Goal: Information Seeking & Learning: Compare options

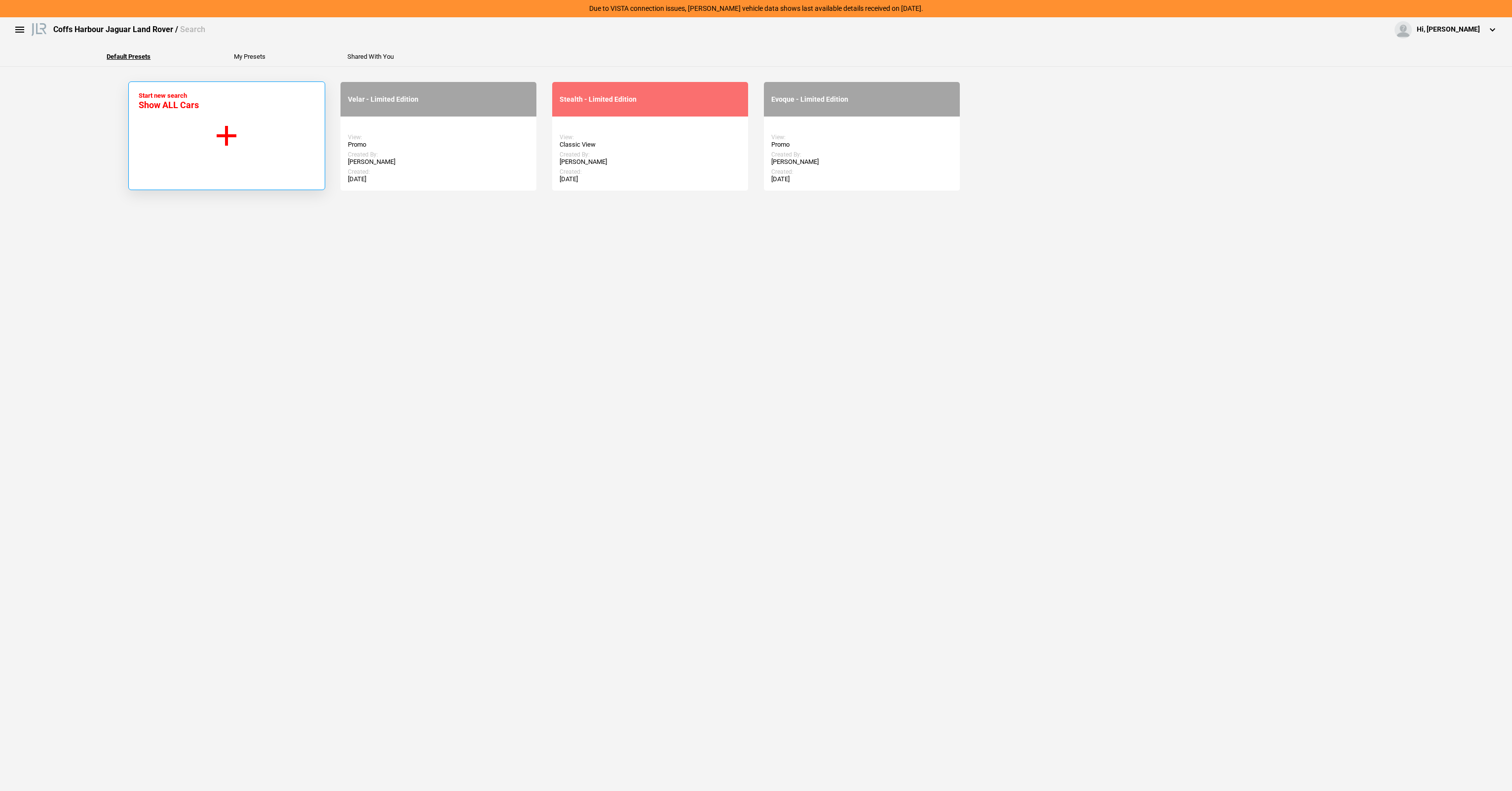
click at [217, 156] on button "Start new search Show ALL Cars" at bounding box center [227, 136] width 197 height 108
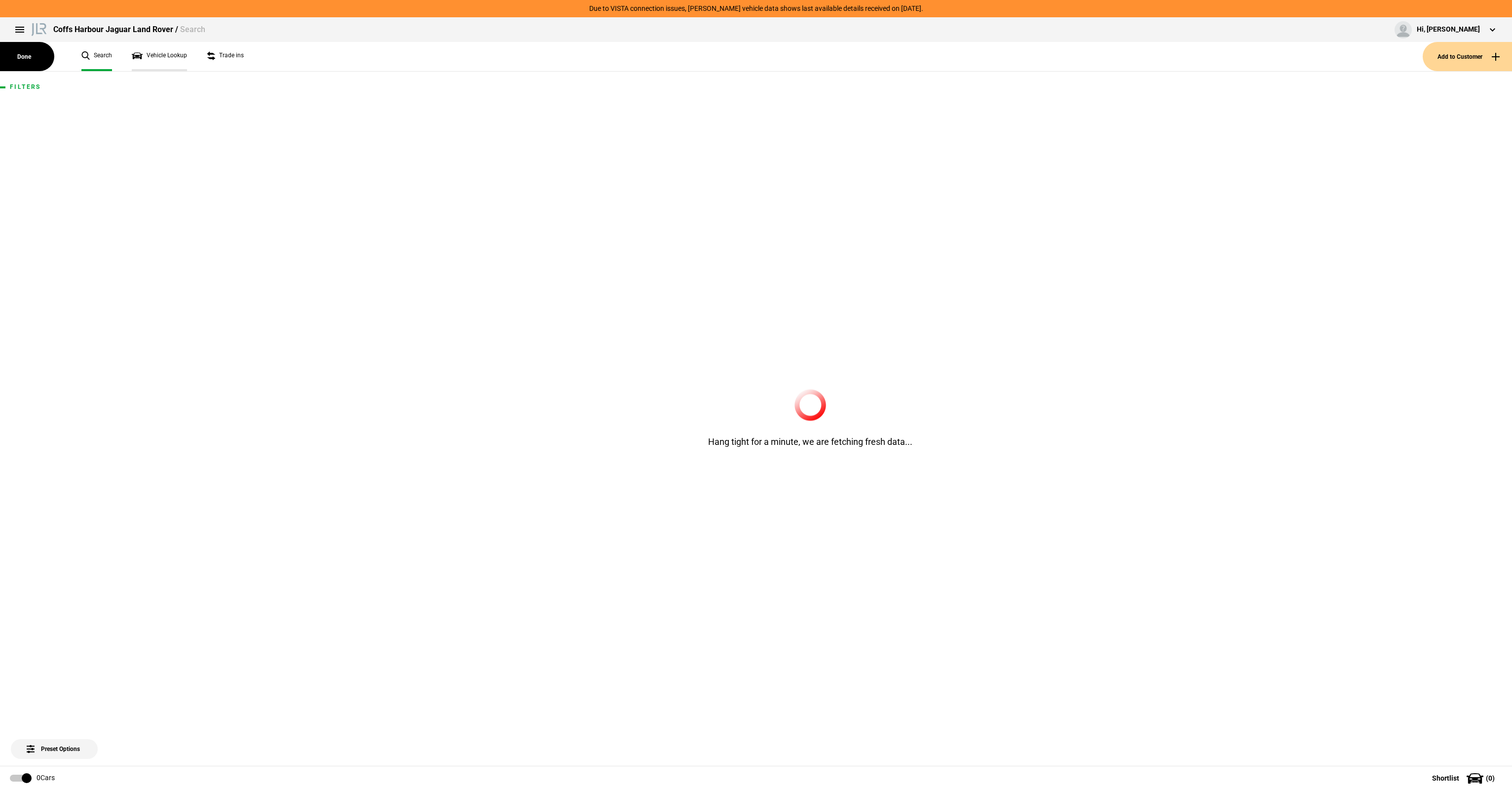
click at [147, 56] on link "Vehicle Lookup" at bounding box center [160, 57] width 55 height 29
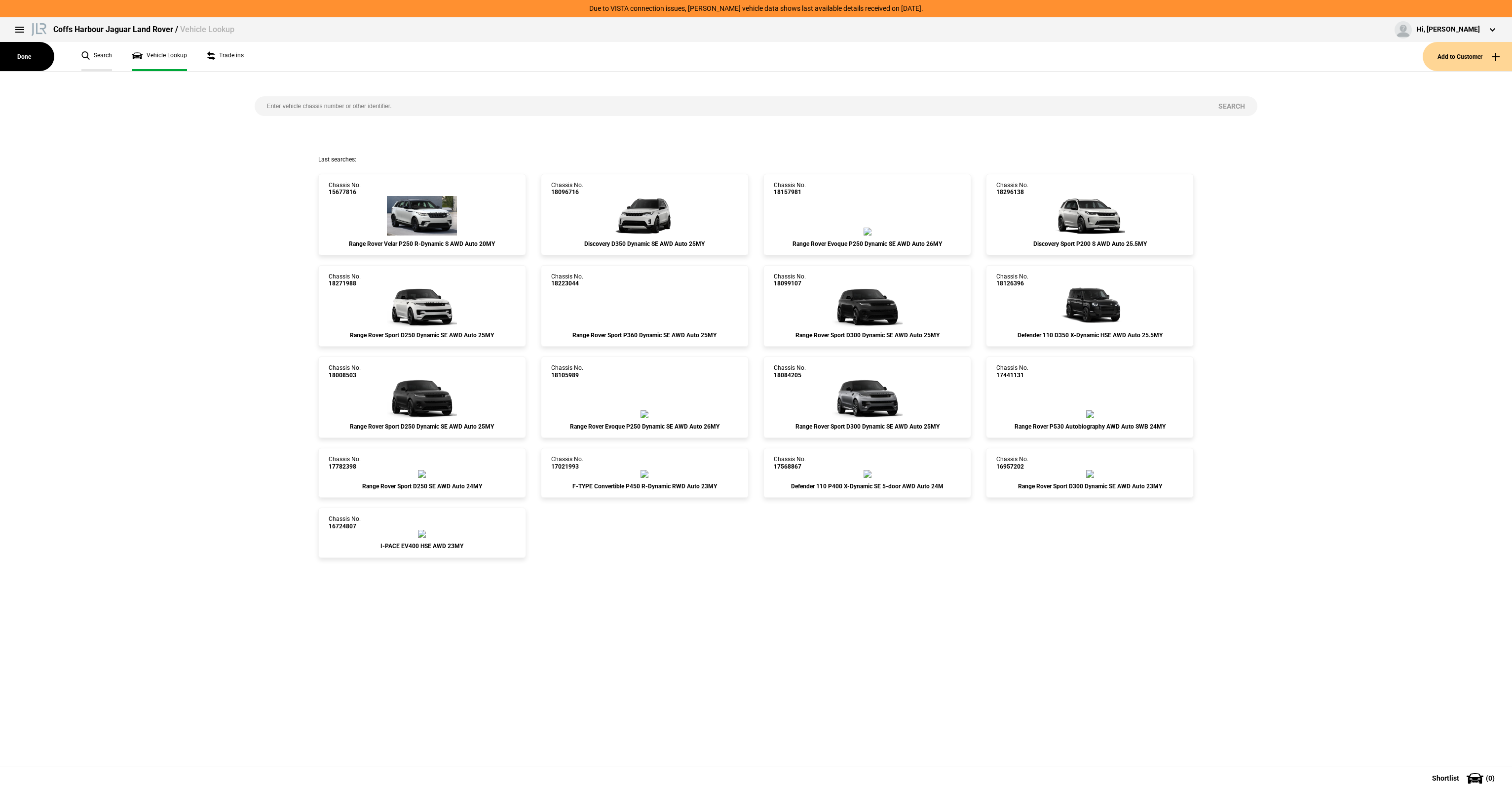
click at [101, 49] on link "Search" at bounding box center [96, 57] width 30 height 29
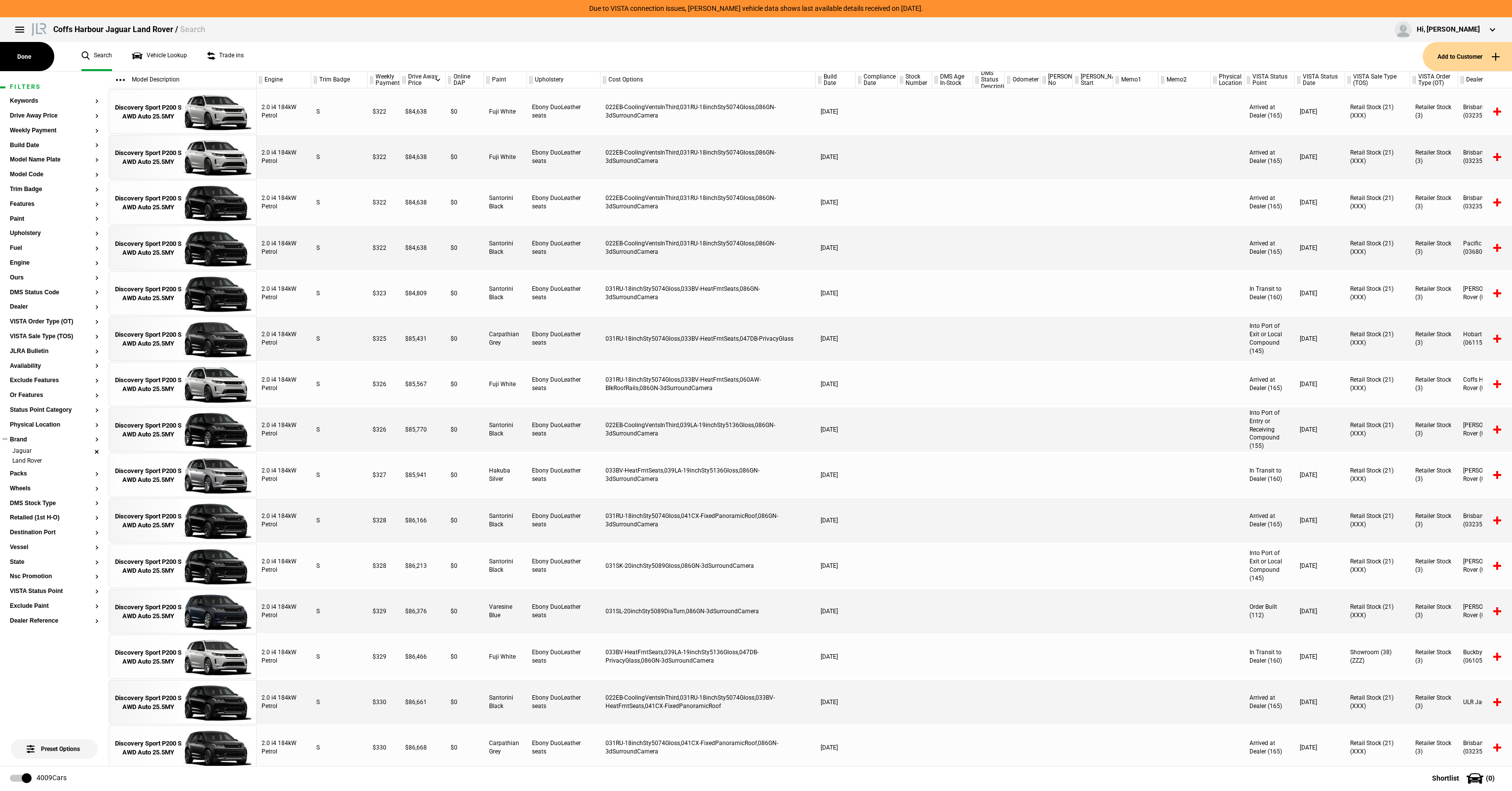
click at [94, 451] on li "Jaguar" at bounding box center [54, 451] width 89 height 10
click at [22, 217] on button "Paint" at bounding box center [54, 219] width 89 height 7
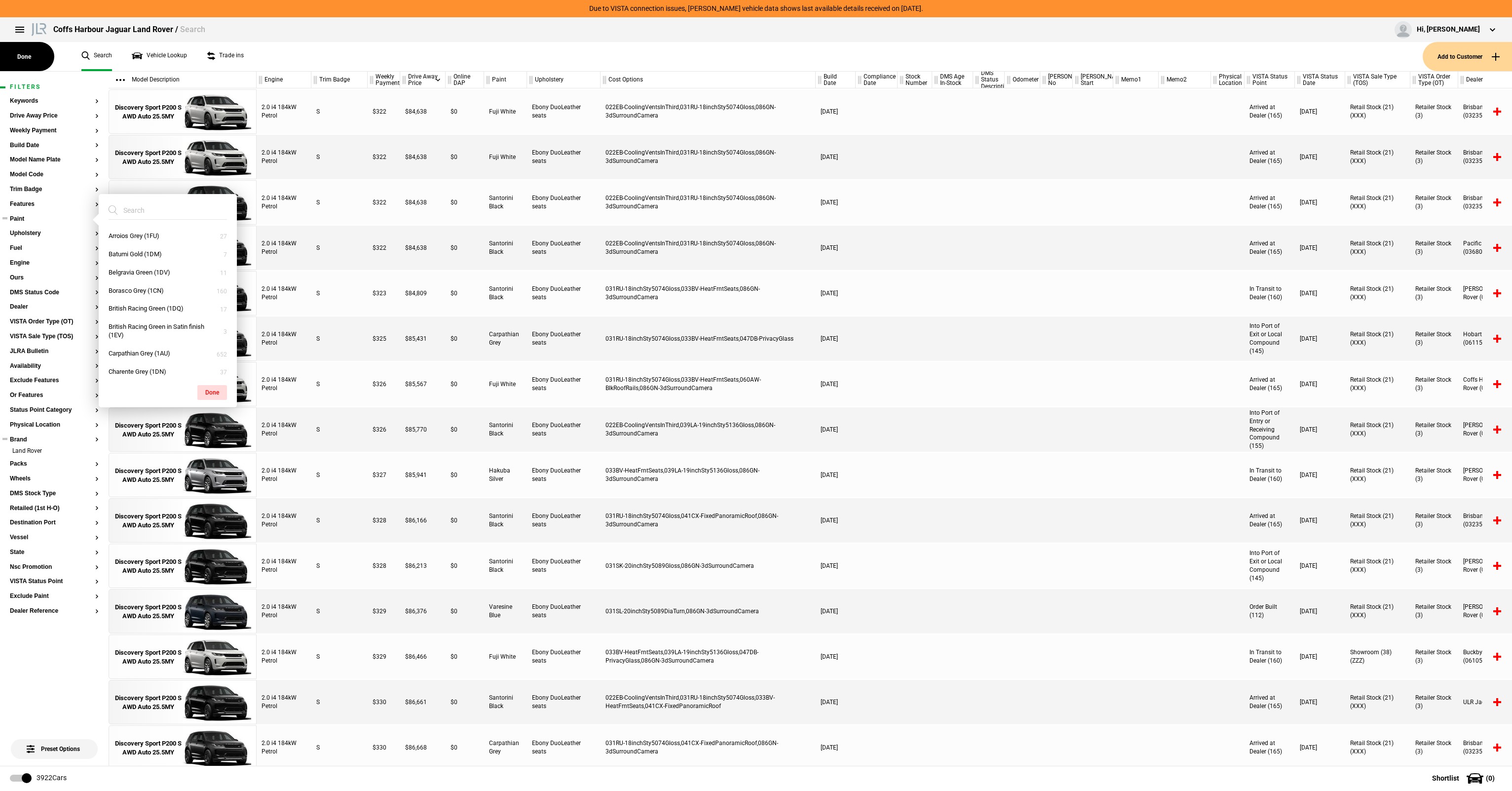
click at [14, 217] on button "Paint" at bounding box center [54, 219] width 89 height 7
click at [24, 308] on button "Dealer" at bounding box center [54, 307] width 89 height 7
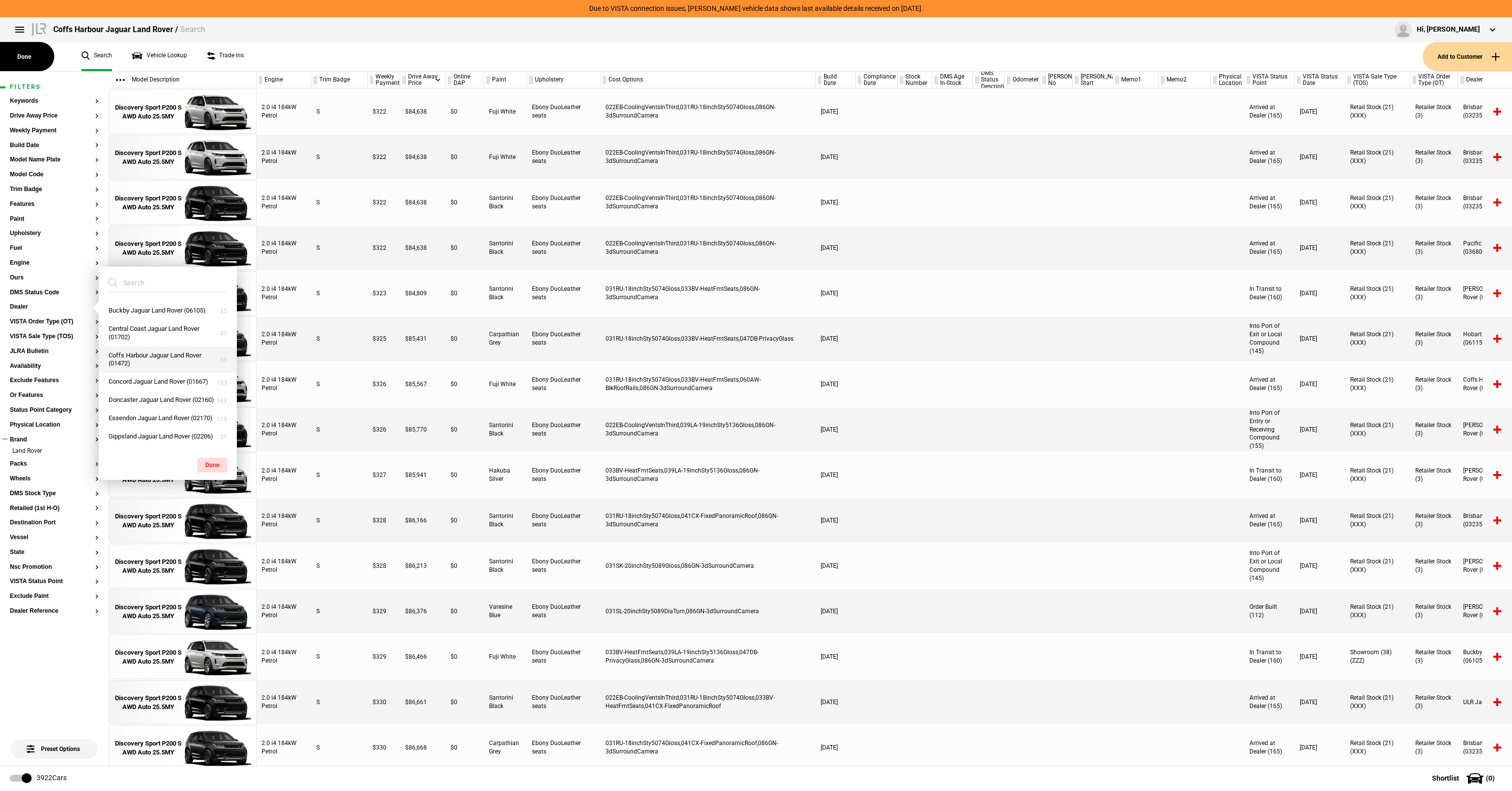
scroll to position [148, 0]
click at [155, 357] on button "Coffs Harbour Jaguar Land Rover (01472)" at bounding box center [168, 343] width 139 height 27
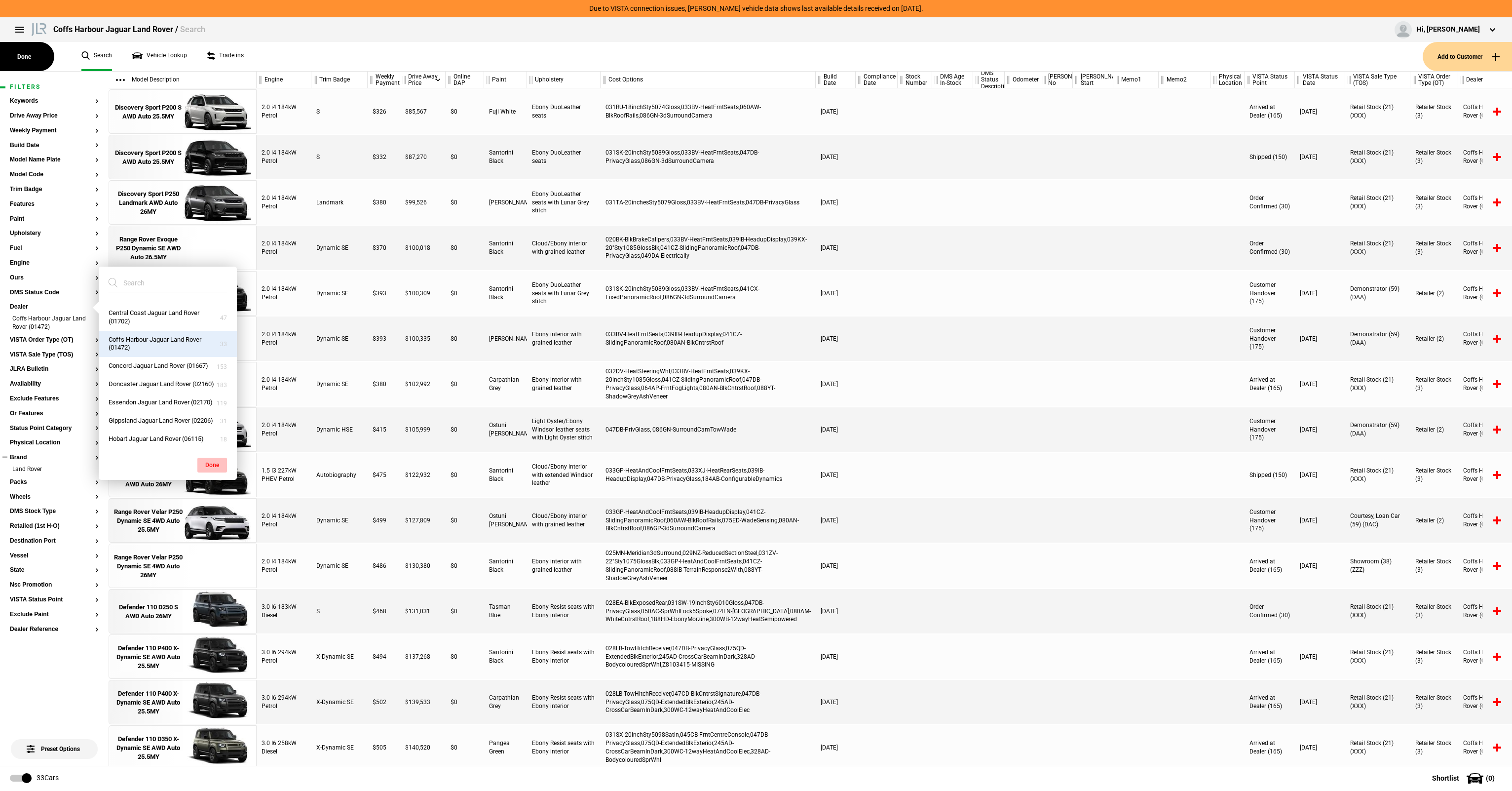
click at [208, 465] on button "Done" at bounding box center [212, 465] width 29 height 15
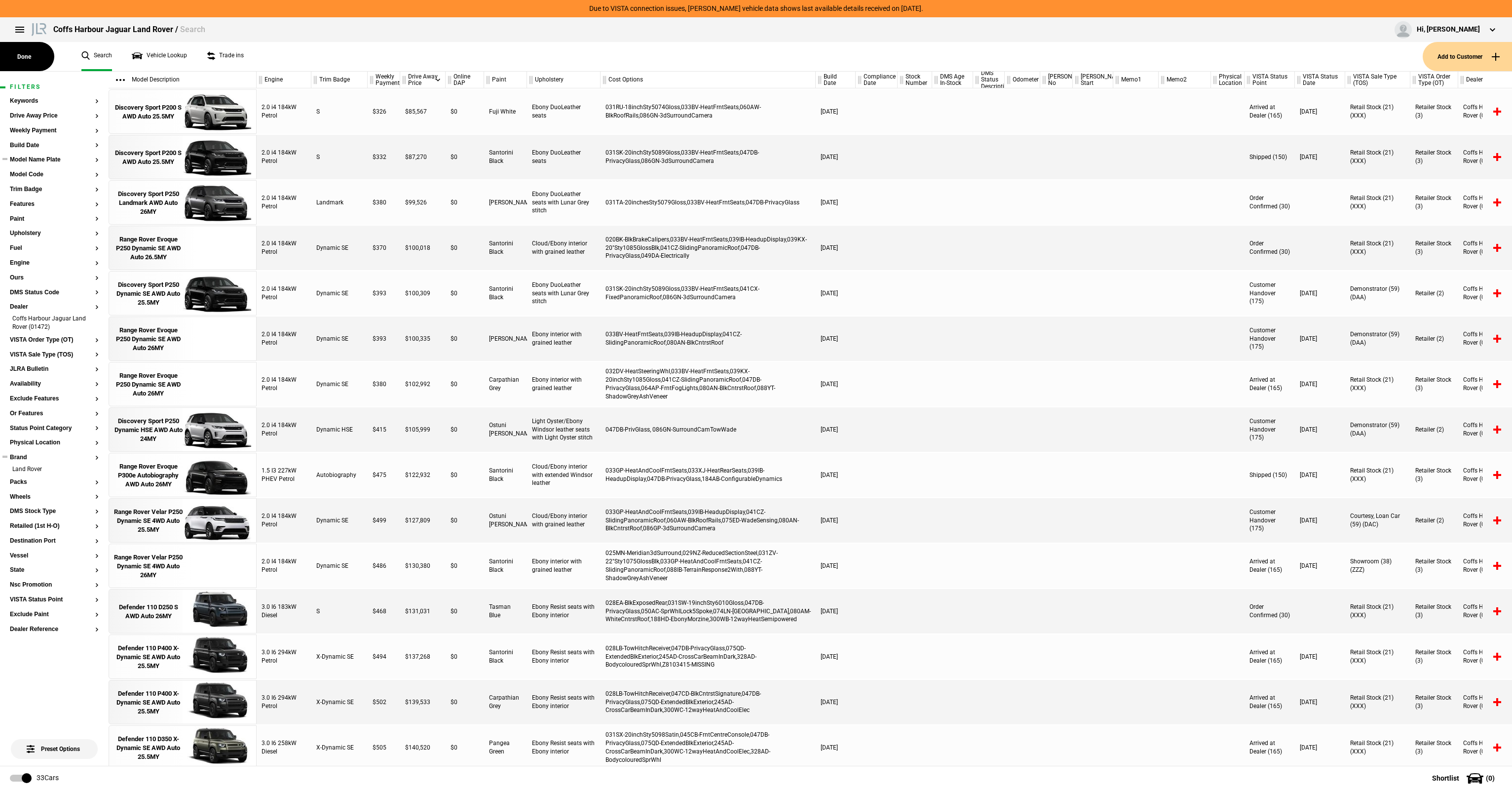
click at [49, 160] on button "Model Name Plate" at bounding box center [54, 160] width 89 height 7
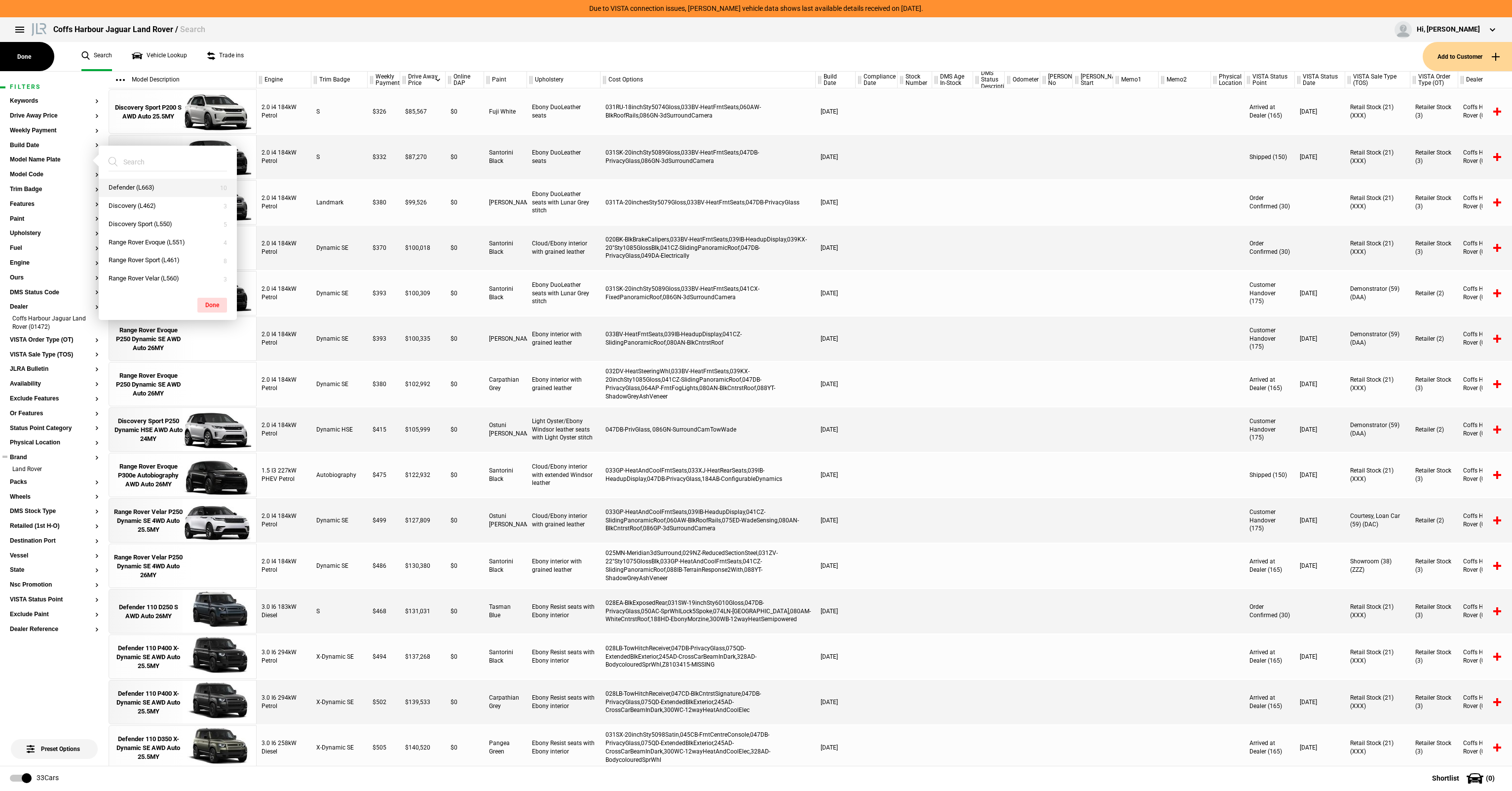
click at [155, 188] on button "Defender (L663)" at bounding box center [168, 188] width 139 height 18
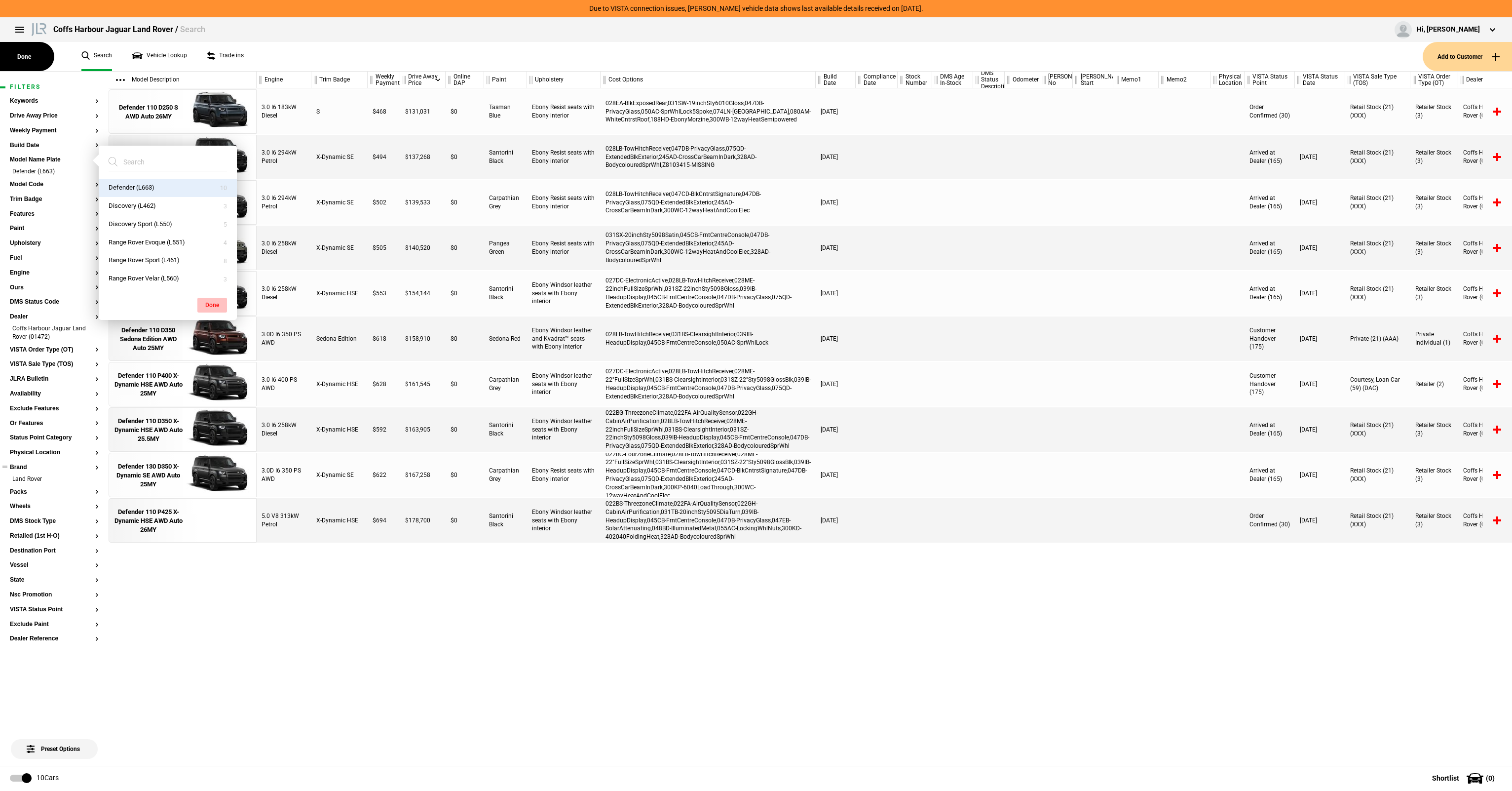
click at [214, 300] on button "Done" at bounding box center [212, 305] width 29 height 15
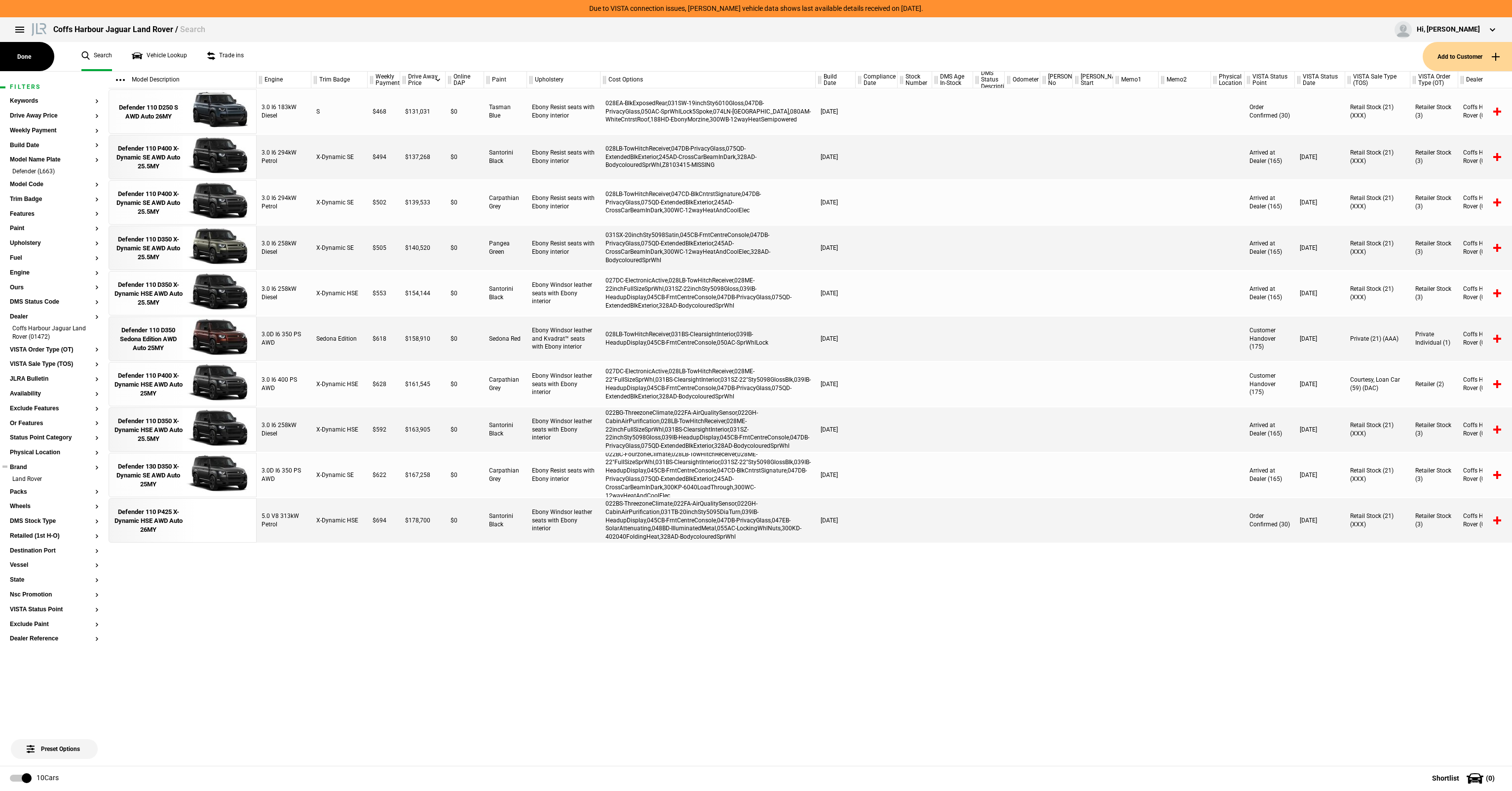
drag, startPoint x: 703, startPoint y: 12, endPoint x: 924, endPoint y: 3, distance: 221.2
click at [924, 3] on div "Due to VISTA connection issues, [PERSON_NAME] vehicle data shows last available…" at bounding box center [756, 8] width 363 height 17
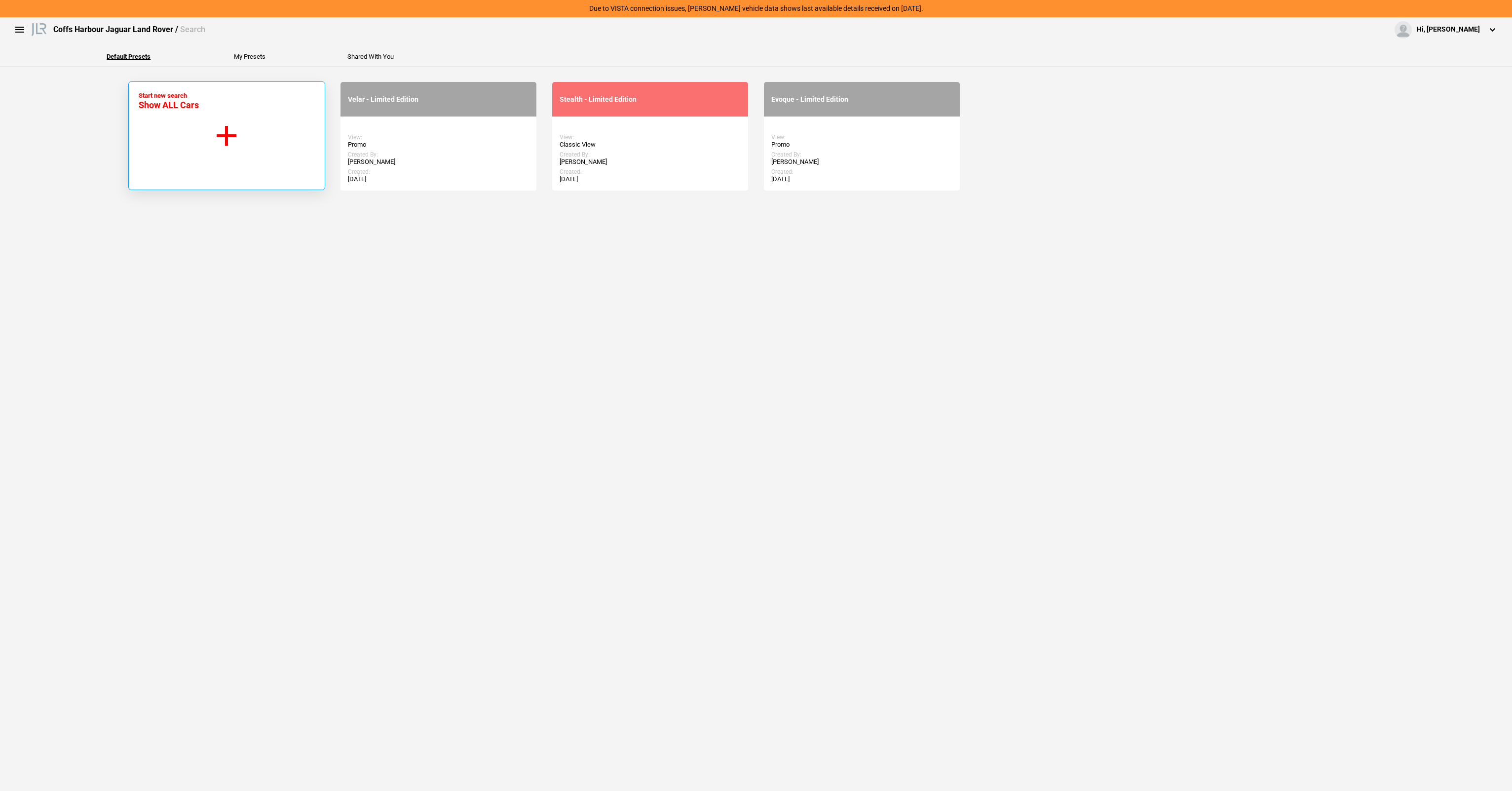
click at [212, 128] on button "Start new search Show ALL Cars" at bounding box center [227, 136] width 197 height 108
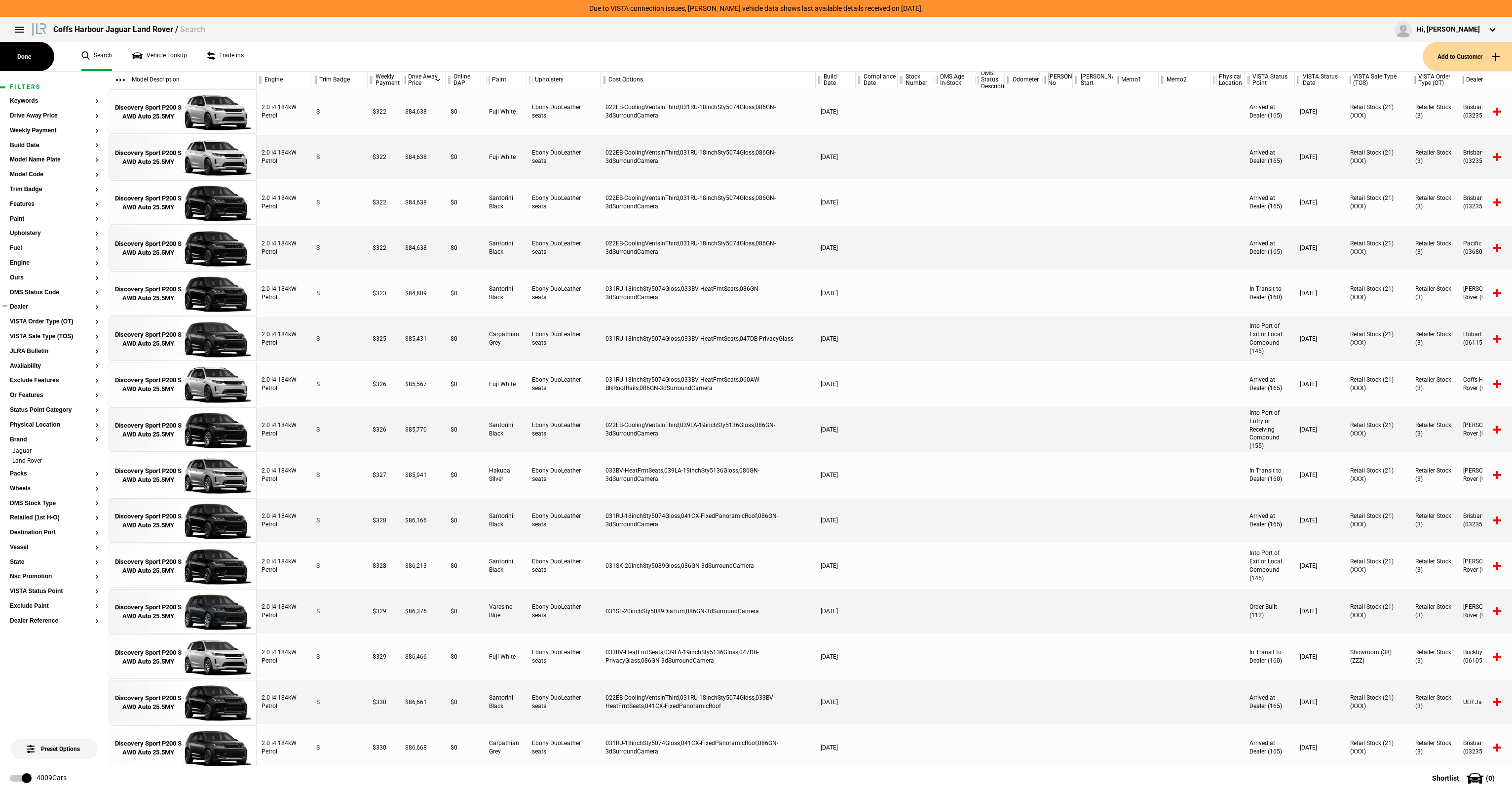
click at [21, 306] on button "Dealer" at bounding box center [54, 307] width 89 height 7
type input "spring"
click at [187, 342] on button "Springwood Jaguar Land Rover (03241)" at bounding box center [168, 339] width 139 height 27
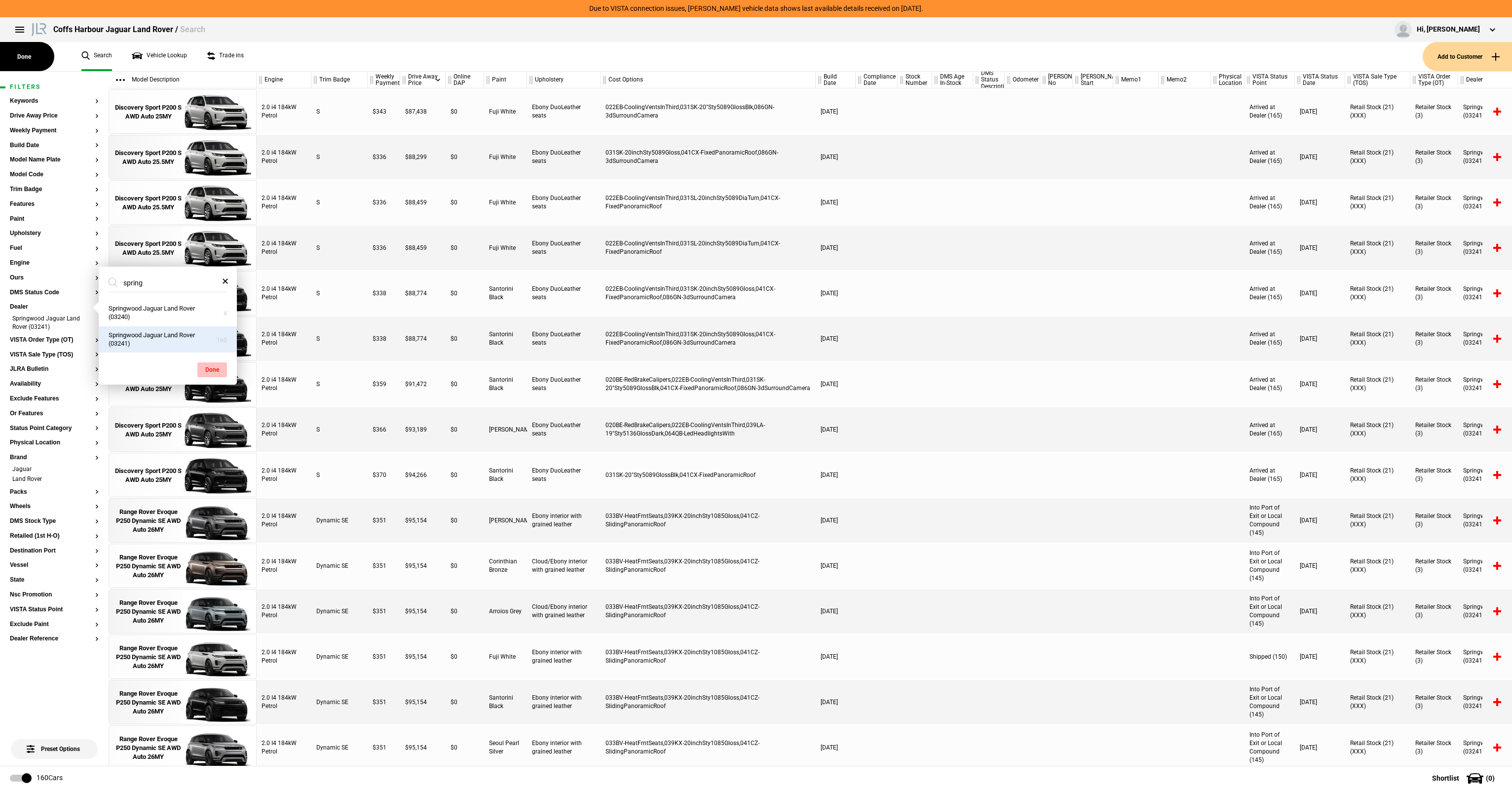
click at [211, 370] on button "Done" at bounding box center [212, 370] width 29 height 15
click at [57, 161] on button "Model Name Plate" at bounding box center [54, 160] width 89 height 7
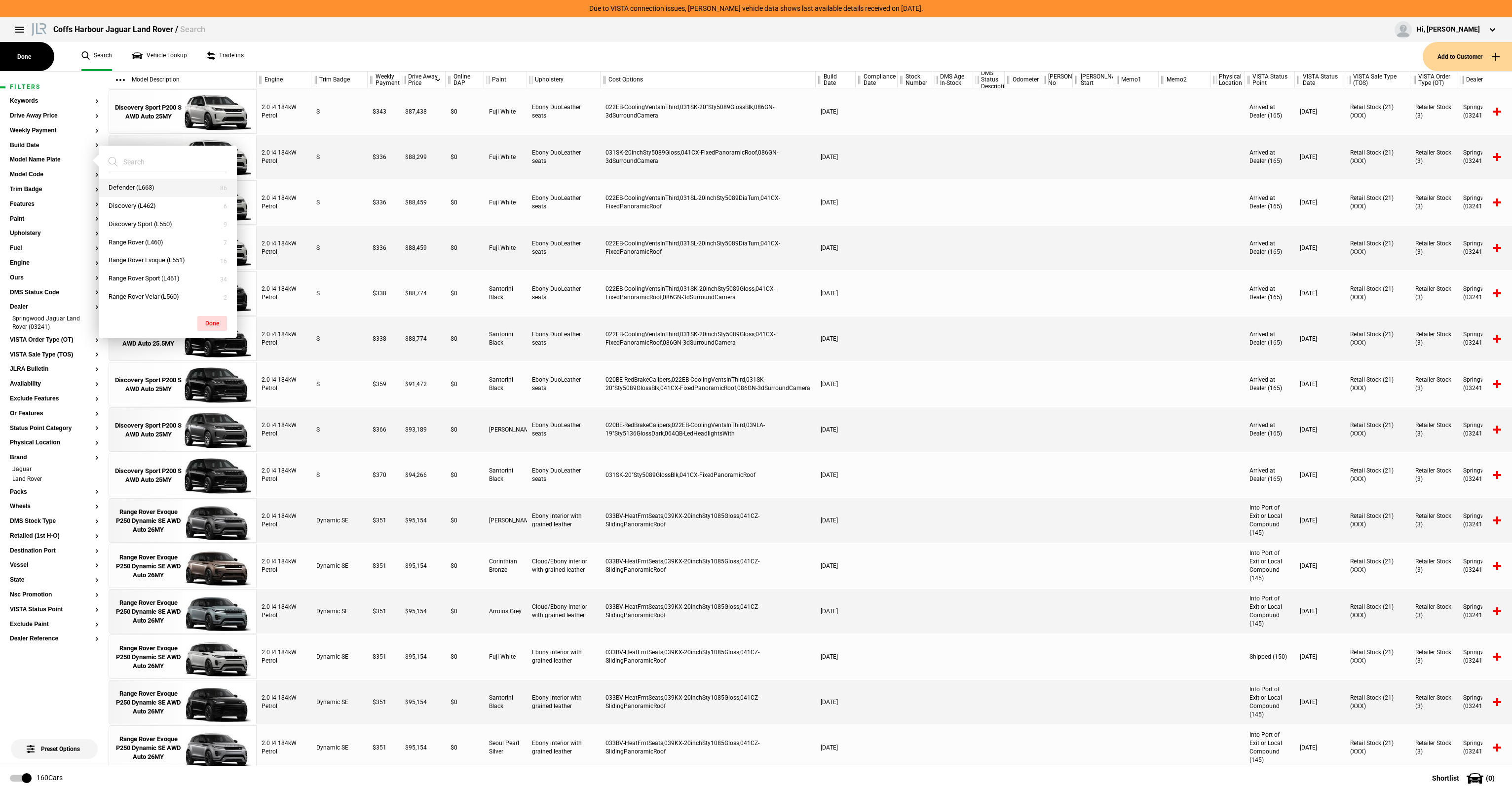
click at [172, 188] on button "Defender (L663)" at bounding box center [168, 188] width 139 height 18
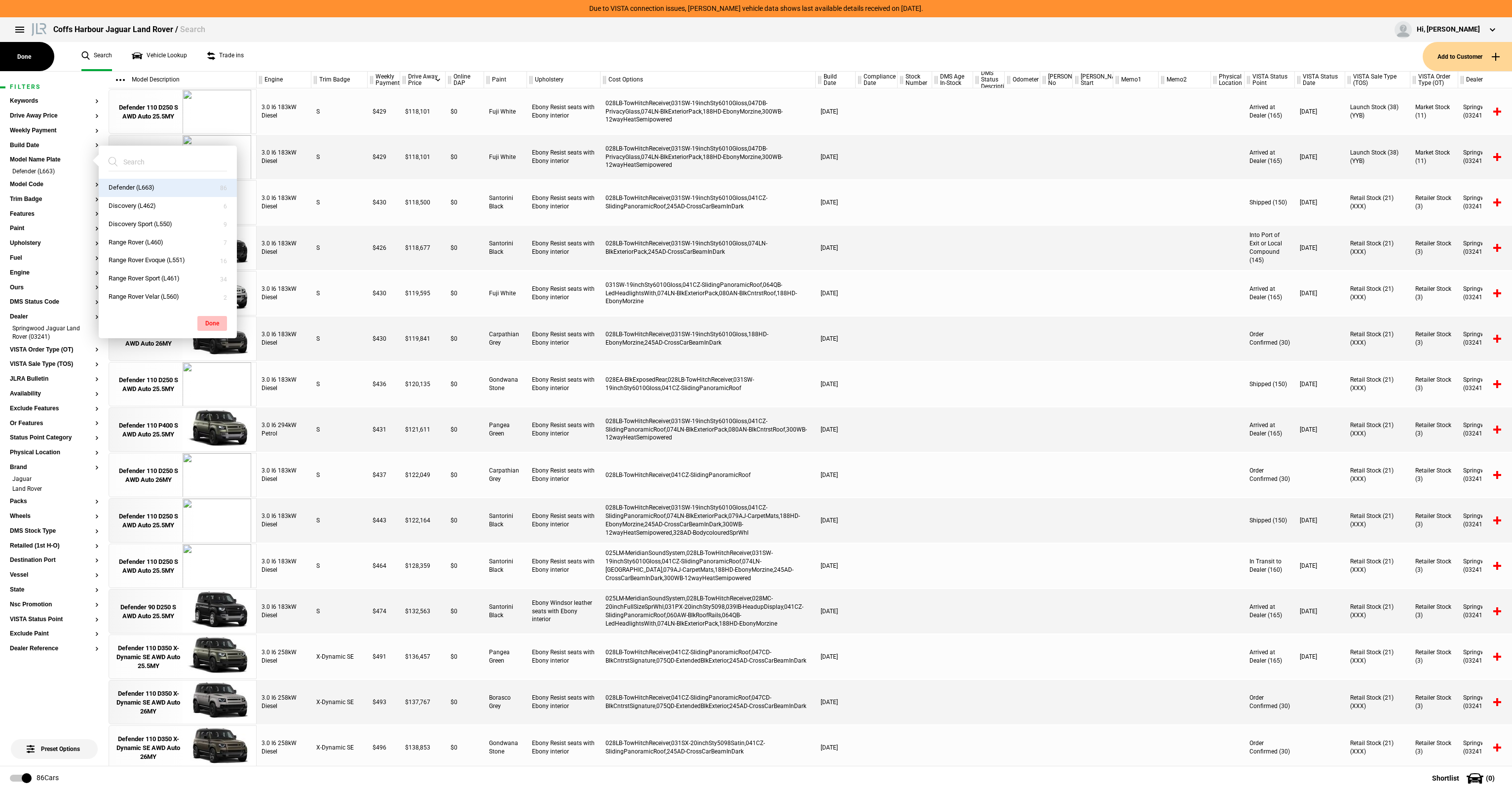
click at [207, 320] on button "Done" at bounding box center [212, 323] width 29 height 15
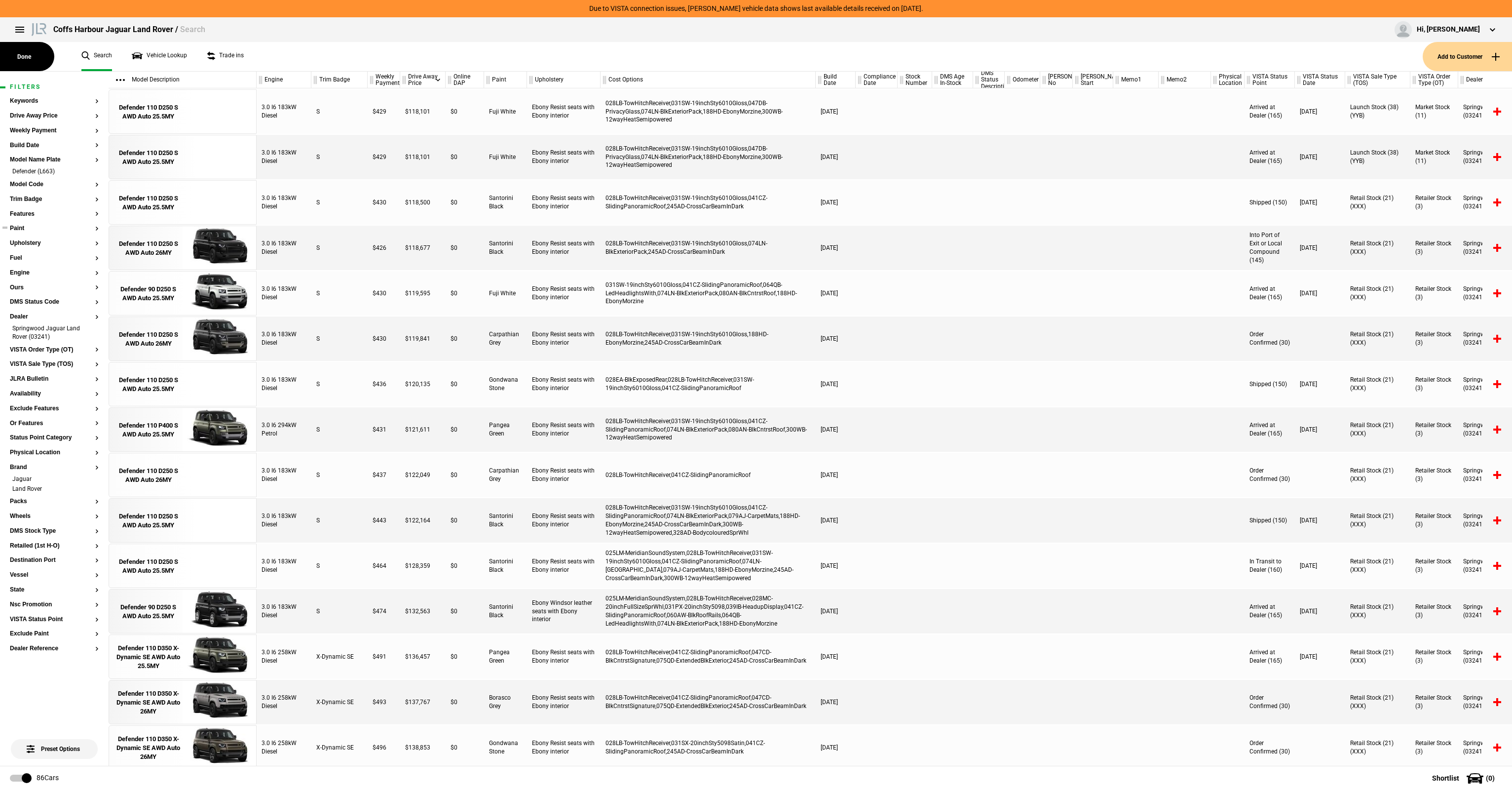
click at [25, 228] on button "Paint" at bounding box center [54, 228] width 89 height 7
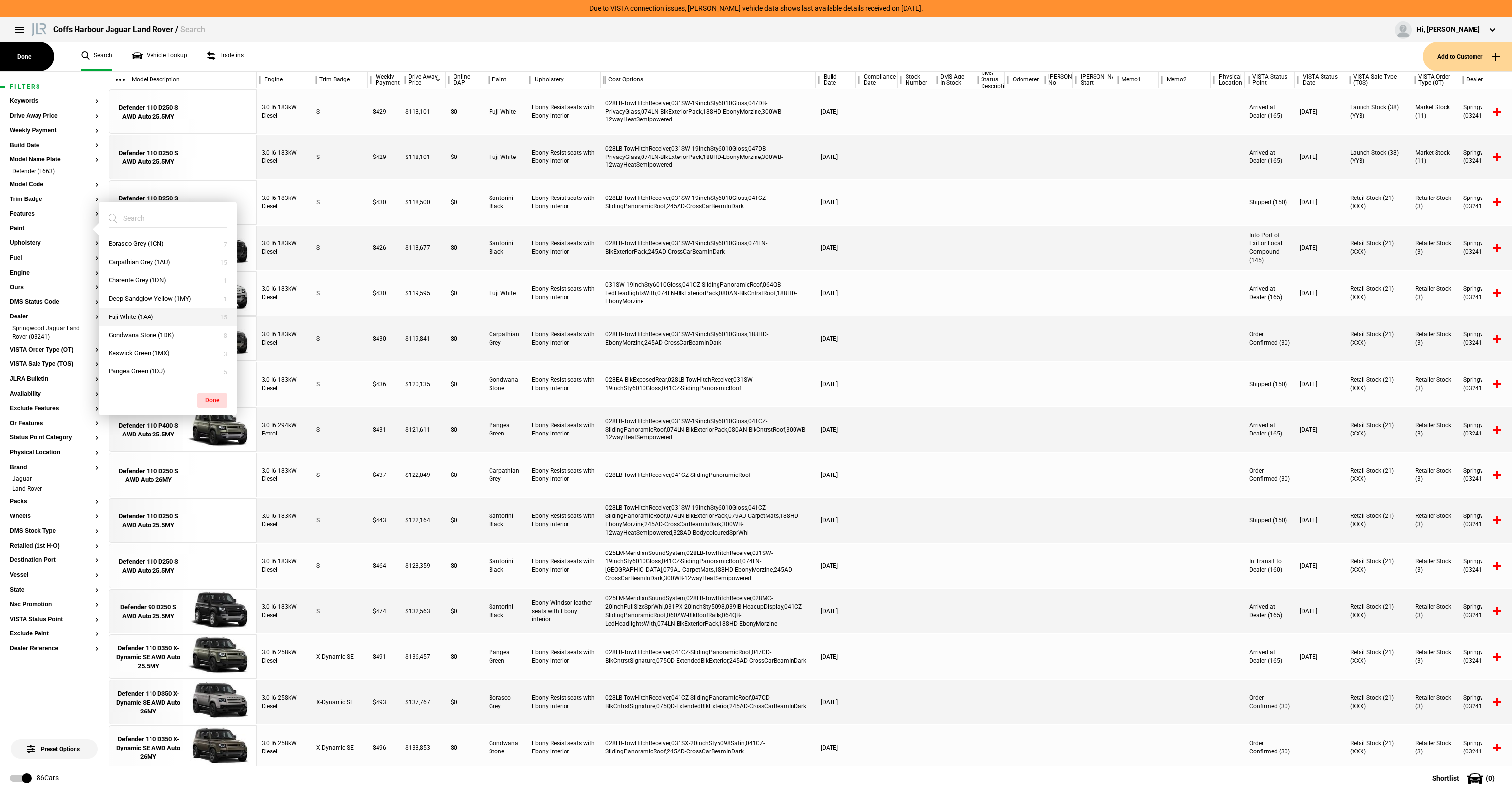
scroll to position [50, 0]
click at [174, 324] on button "Pangea Green (1DJ)" at bounding box center [168, 322] width 139 height 18
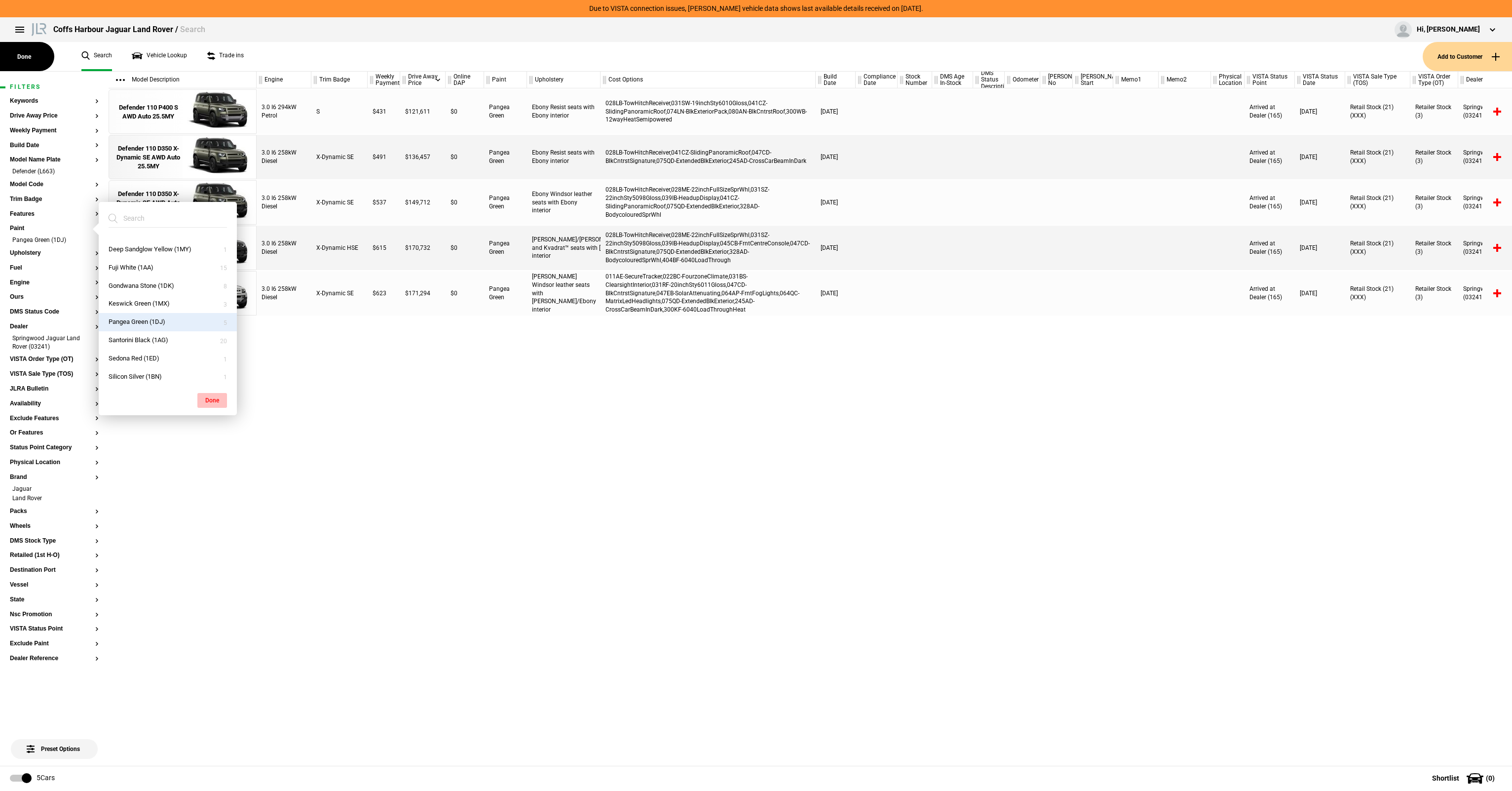
click at [216, 402] on button "Done" at bounding box center [212, 400] width 29 height 15
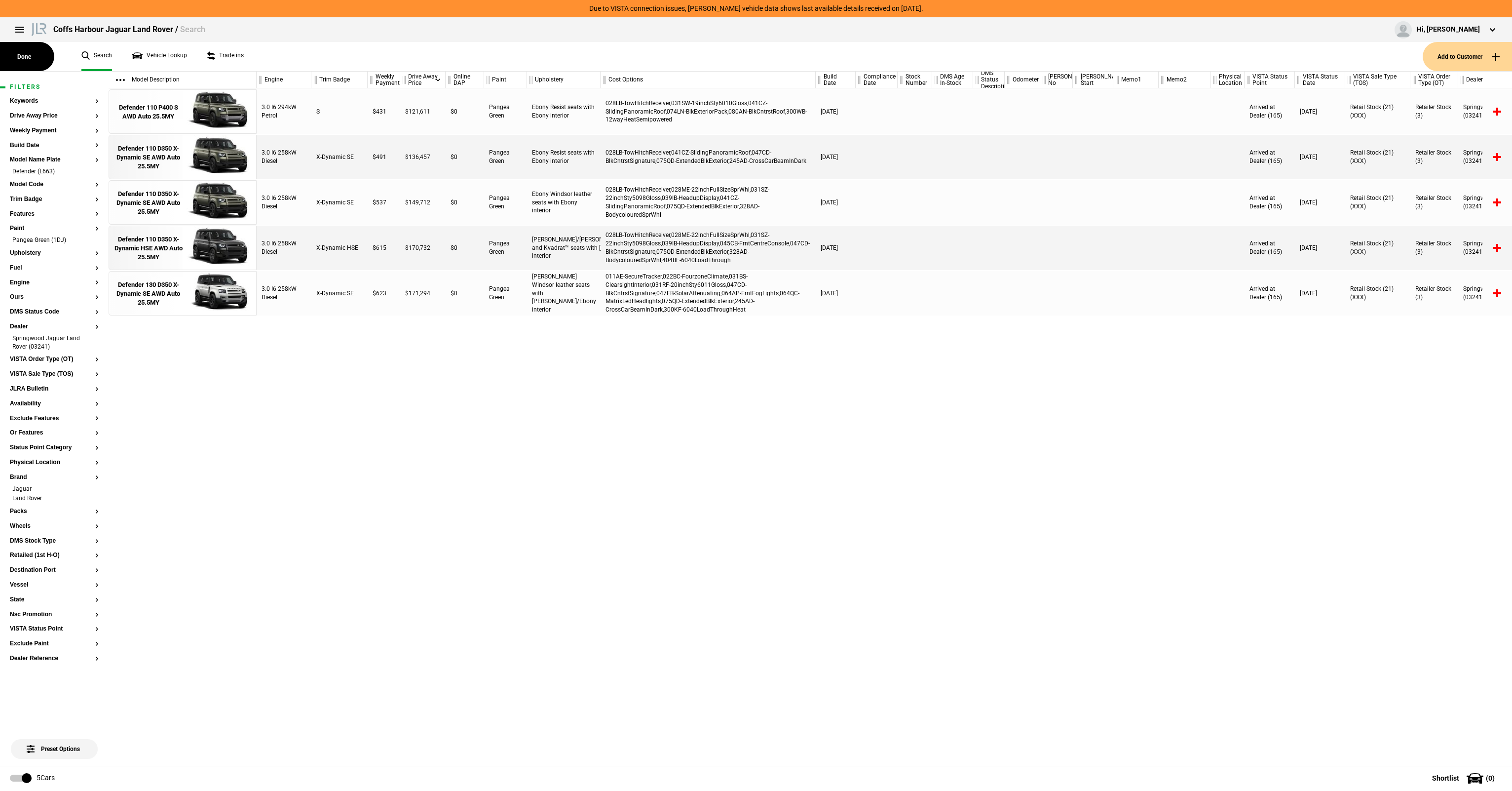
click at [295, 400] on div "3.0 I6 294kW Petrol S $431 $121,611 $0 Pangea Green Ebony Resist seats with Ebo…" at bounding box center [884, 427] width 1255 height 677
drag, startPoint x: 657, startPoint y: 159, endPoint x: 733, endPoint y: 156, distance: 76.1
click at [733, 156] on div "028LB-TowHitchReceiver,041CZ-SlidingPanoramicRoof,047CD-BlkCntrstSignature,075Q…" at bounding box center [707, 157] width 215 height 44
drag, startPoint x: 733, startPoint y: 156, endPoint x: 742, endPoint y: 155, distance: 9.1
click at [734, 155] on div "028LB-TowHitchReceiver,041CZ-SlidingPanoramicRoof,047CD-BlkCntrstSignature,075Q…" at bounding box center [707, 157] width 215 height 44
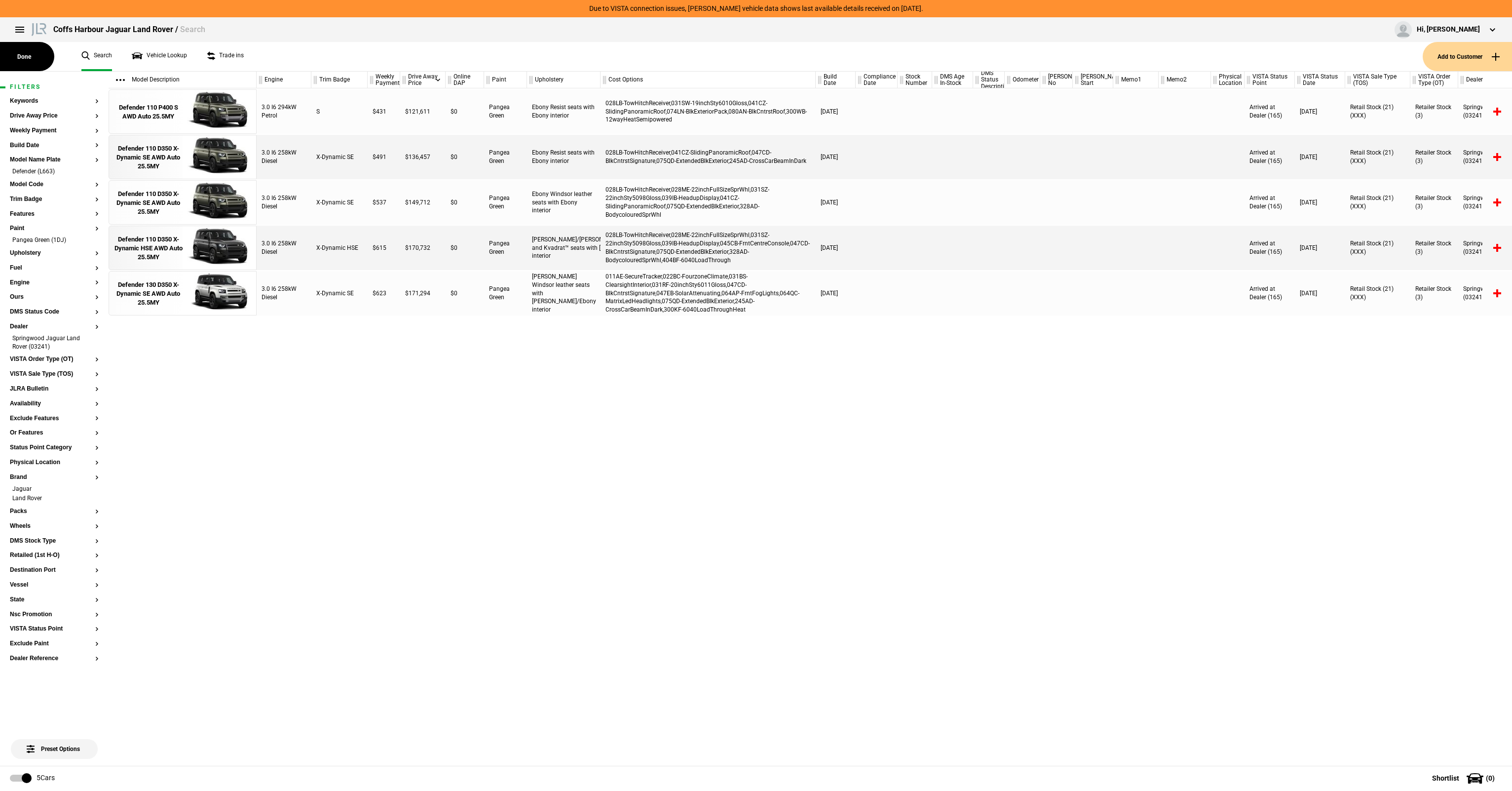
click at [671, 150] on div "028LB-TowHitchReceiver,041CZ-SlidingPanoramicRoof,047CD-BlkCntrstSignature,075Q…" at bounding box center [707, 157] width 215 height 44
drag, startPoint x: 807, startPoint y: 162, endPoint x: 905, endPoint y: 158, distance: 98.1
click at [905, 158] on div "3.0 I6 258kW Diesel X-Dynamic SE $491 $136,457 $0 Pangea Green Ebony Resist sea…" at bounding box center [884, 157] width 1255 height 44
click at [905, 158] on div at bounding box center [915, 157] width 35 height 44
click at [811, 153] on div "028LB-TowHitchReceiver,041CZ-SlidingPanoramicRoof,047CD-BlkCntrstSignature,075Q…" at bounding box center [707, 157] width 215 height 44
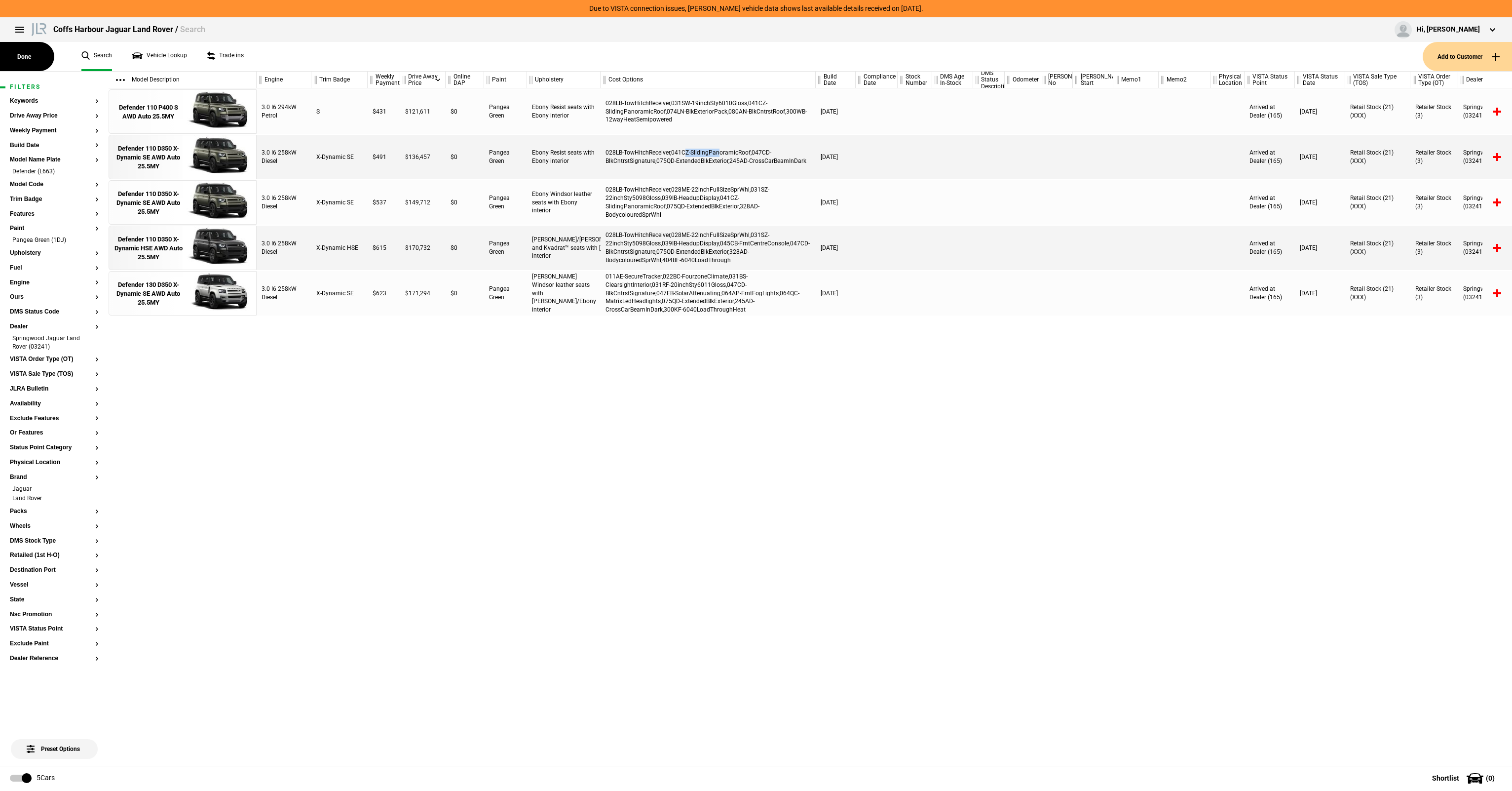
drag, startPoint x: 687, startPoint y: 152, endPoint x: 809, endPoint y: 159, distance: 122.2
click at [798, 159] on div "028LB-TowHitchReceiver,041CZ-SlidingPanoramicRoof,047CD-BlkCntrstSignature,075Q…" at bounding box center [707, 157] width 215 height 44
click at [809, 159] on div "028LB-TowHitchReceiver,041CZ-SlidingPanoramicRoof,047CD-BlkCntrstSignature,075Q…" at bounding box center [707, 157] width 215 height 44
drag, startPoint x: 792, startPoint y: 154, endPoint x: 675, endPoint y: 149, distance: 117.1
click at [675, 149] on div "028LB-TowHitchReceiver,041CZ-SlidingPanoramicRoof,047CD-BlkCntrstSignature,075Q…" at bounding box center [707, 157] width 215 height 44
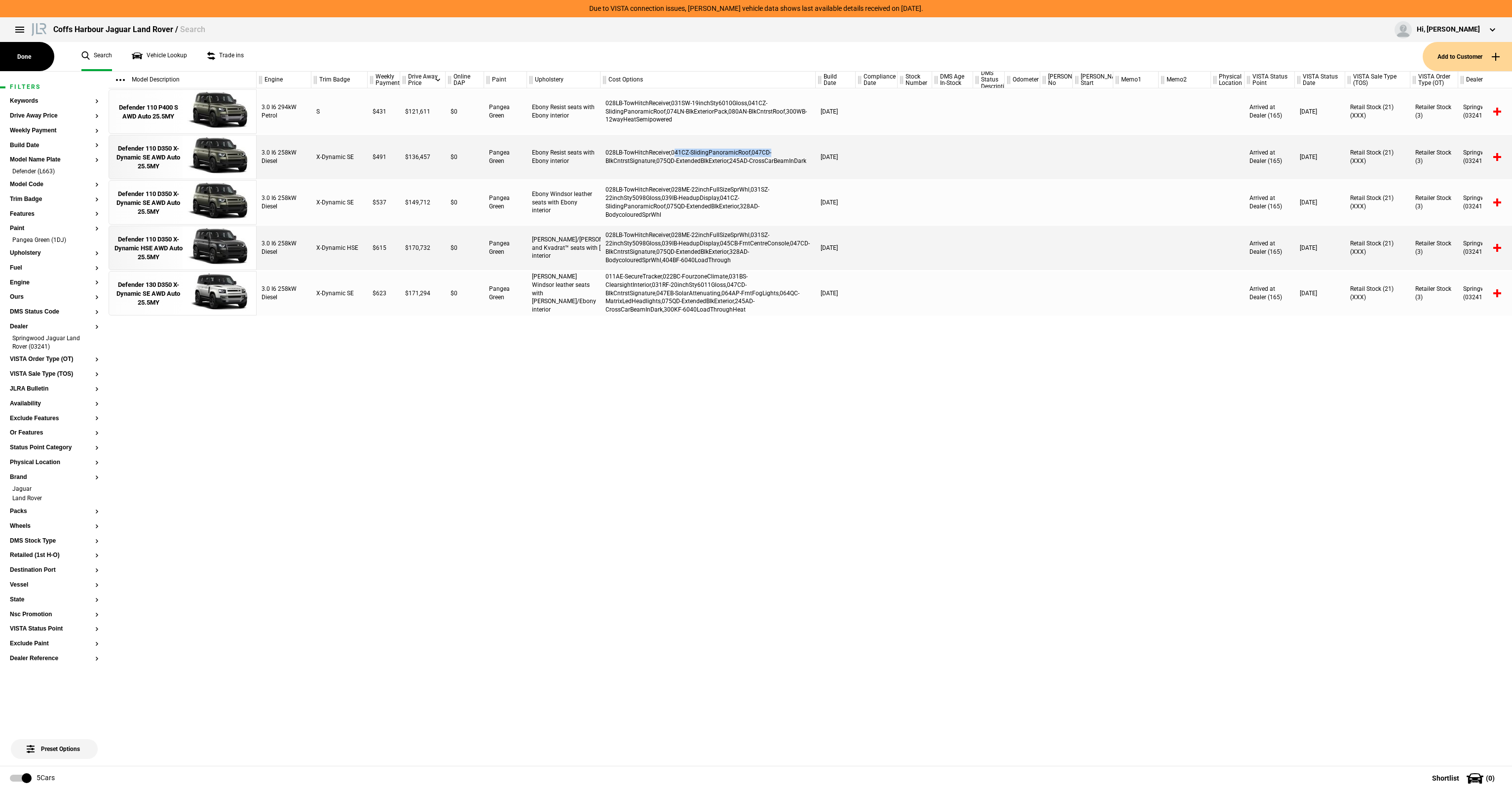
drag, startPoint x: 675, startPoint y: 149, endPoint x: 671, endPoint y: 152, distance: 5.0
click at [675, 149] on div "028LB-TowHitchReceiver,041CZ-SlidingPanoramicRoof,047CD-BlkCntrstSignature,075Q…" at bounding box center [707, 157] width 215 height 44
click at [807, 155] on div "028LB-TowHitchReceiver,041CZ-SlidingPanoramicRoof,047CD-BlkCntrstSignature,075Q…" at bounding box center [707, 157] width 215 height 44
drag, startPoint x: 628, startPoint y: 169, endPoint x: 775, endPoint y: 170, distance: 147.0
click at [775, 170] on div "028LB-TowHitchReceiver,041CZ-SlidingPanoramicRoof,047CD-BlkCntrstSignature,075Q…" at bounding box center [707, 157] width 215 height 44
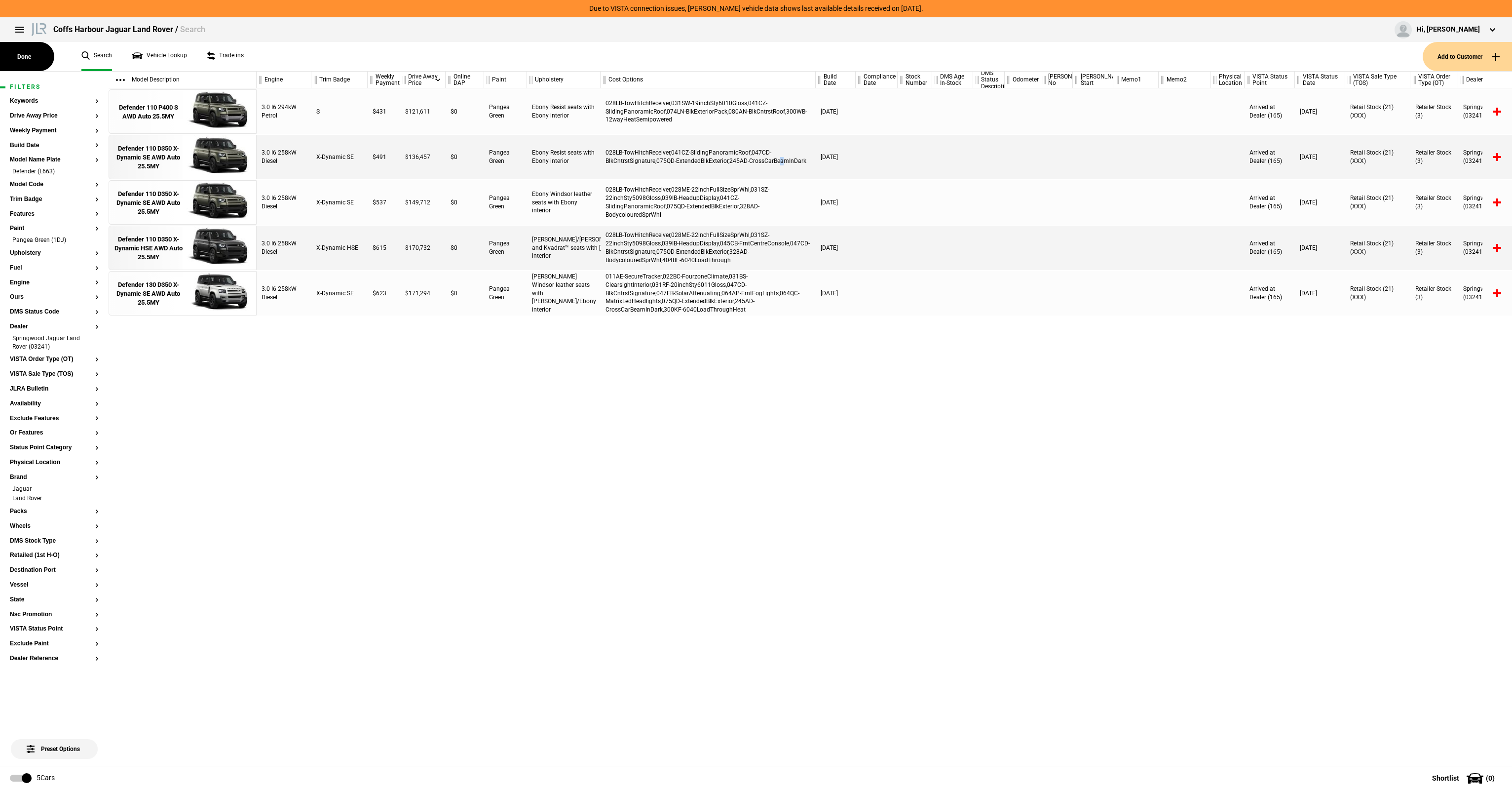
drag, startPoint x: 775, startPoint y: 170, endPoint x: 782, endPoint y: 171, distance: 7.1
click at [782, 171] on div "028LB-TowHitchReceiver,041CZ-SlidingPanoramicRoof,047CD-BlkCntrstSignature,075Q…" at bounding box center [707, 157] width 215 height 44
drag, startPoint x: 782, startPoint y: 171, endPoint x: 669, endPoint y: 162, distance: 113.4
click at [669, 162] on div "3.0 I6 258kW Diesel X-Dynamic SE $491 $136,457 $0 Pangea Green Ebony Resist sea…" at bounding box center [884, 157] width 1255 height 44
click at [670, 162] on div "028LB-TowHitchReceiver,041CZ-SlidingPanoramicRoof,047CD-BlkCntrstSignature,075Q…" at bounding box center [707, 157] width 215 height 44
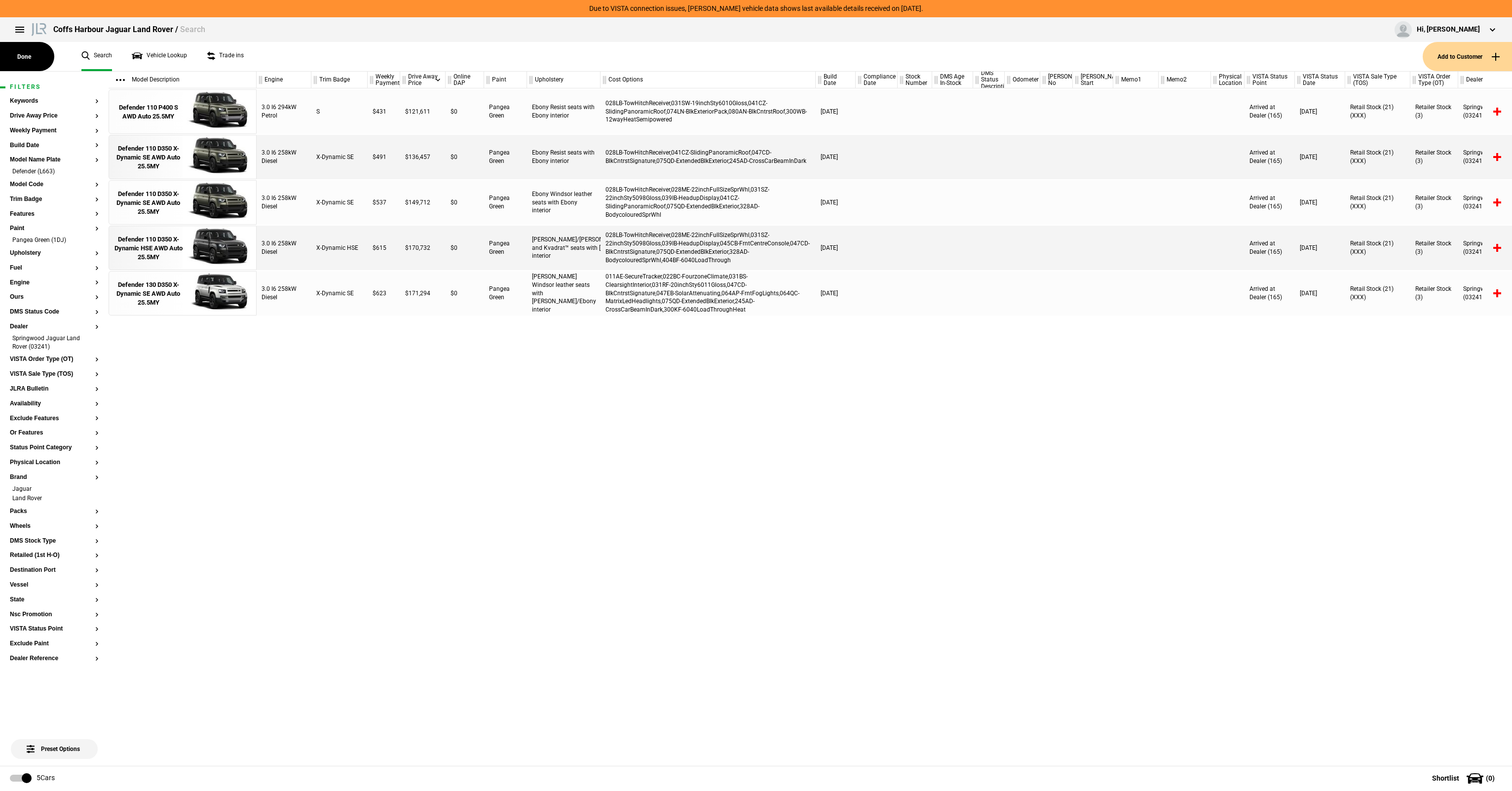
click at [876, 163] on div at bounding box center [876, 157] width 42 height 44
drag, startPoint x: 688, startPoint y: 160, endPoint x: 665, endPoint y: 161, distance: 23.0
click at [665, 161] on div "028LB-TowHitchReceiver,041CZ-SlidingPanoramicRoof,047CD-BlkCntrstSignature,075Q…" at bounding box center [707, 157] width 215 height 44
drag, startPoint x: 394, startPoint y: 159, endPoint x: 507, endPoint y: 160, distance: 113.0
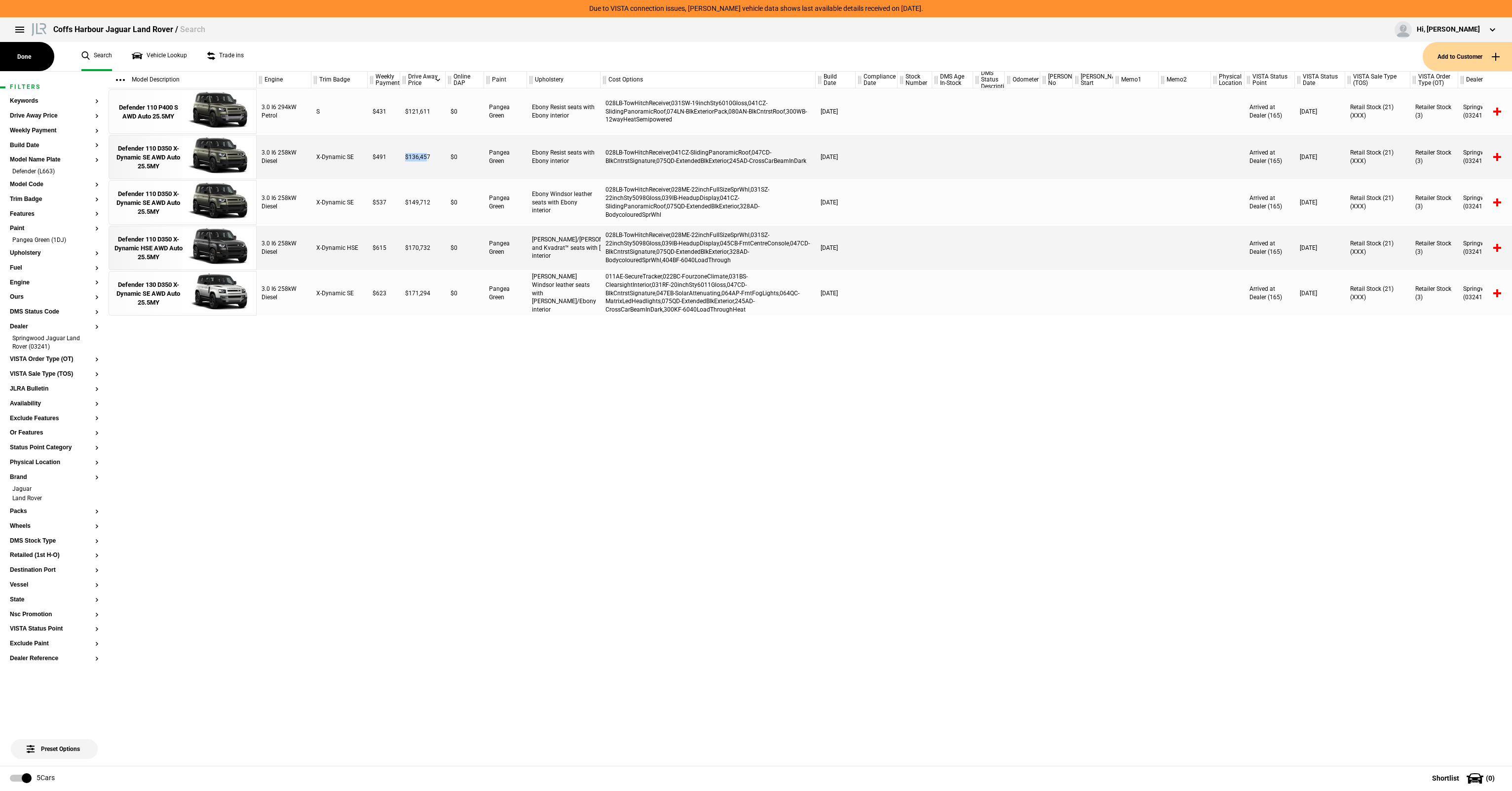
click at [507, 160] on div "3.0 I6 258kW Diesel X-Dynamic SE $491 $136,457 $0 Pangea Green Ebony Resist sea…" at bounding box center [884, 157] width 1255 height 44
click at [507, 160] on div "Pangea Green" at bounding box center [506, 157] width 43 height 44
click at [385, 162] on div "$491" at bounding box center [384, 157] width 32 height 44
drag, startPoint x: 447, startPoint y: 161, endPoint x: 476, endPoint y: 161, distance: 29.0
click at [476, 161] on div "3.0 I6 258kW Diesel X-Dynamic SE $491 $136,457 $0 Pangea Green Ebony Resist sea…" at bounding box center [884, 157] width 1255 height 44
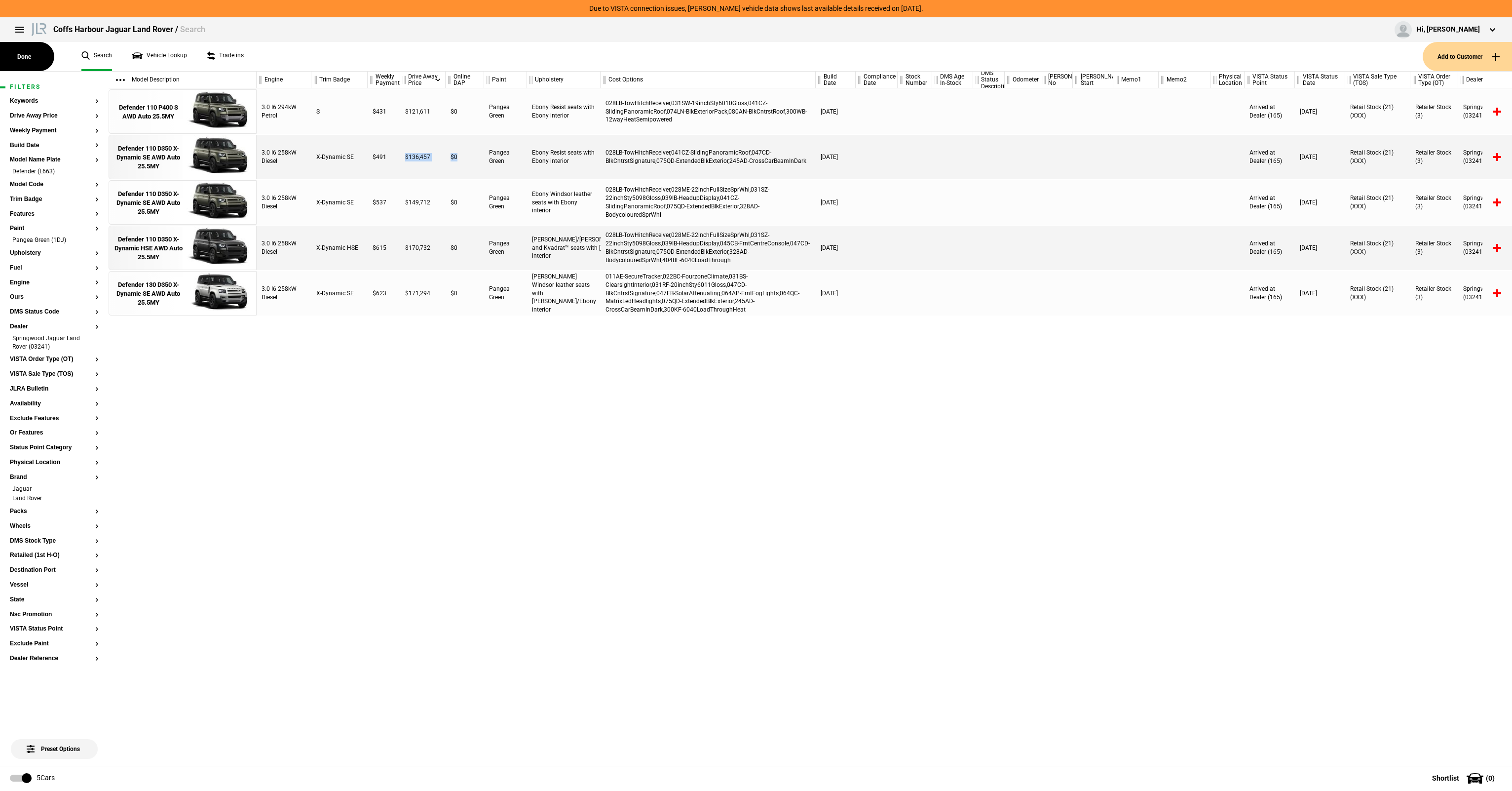
click at [478, 161] on div "$0" at bounding box center [465, 157] width 39 height 44
click at [428, 162] on div "$136,457" at bounding box center [422, 157] width 45 height 44
drag, startPoint x: 382, startPoint y: 162, endPoint x: 470, endPoint y: 162, distance: 88.0
click at [470, 162] on div "3.0 I6 258kW Diesel X-Dynamic SE $491 $136,457 $0 Pangea Green Ebony Resist sea…" at bounding box center [884, 157] width 1255 height 44
click at [470, 162] on div "$0" at bounding box center [465, 157] width 39 height 44
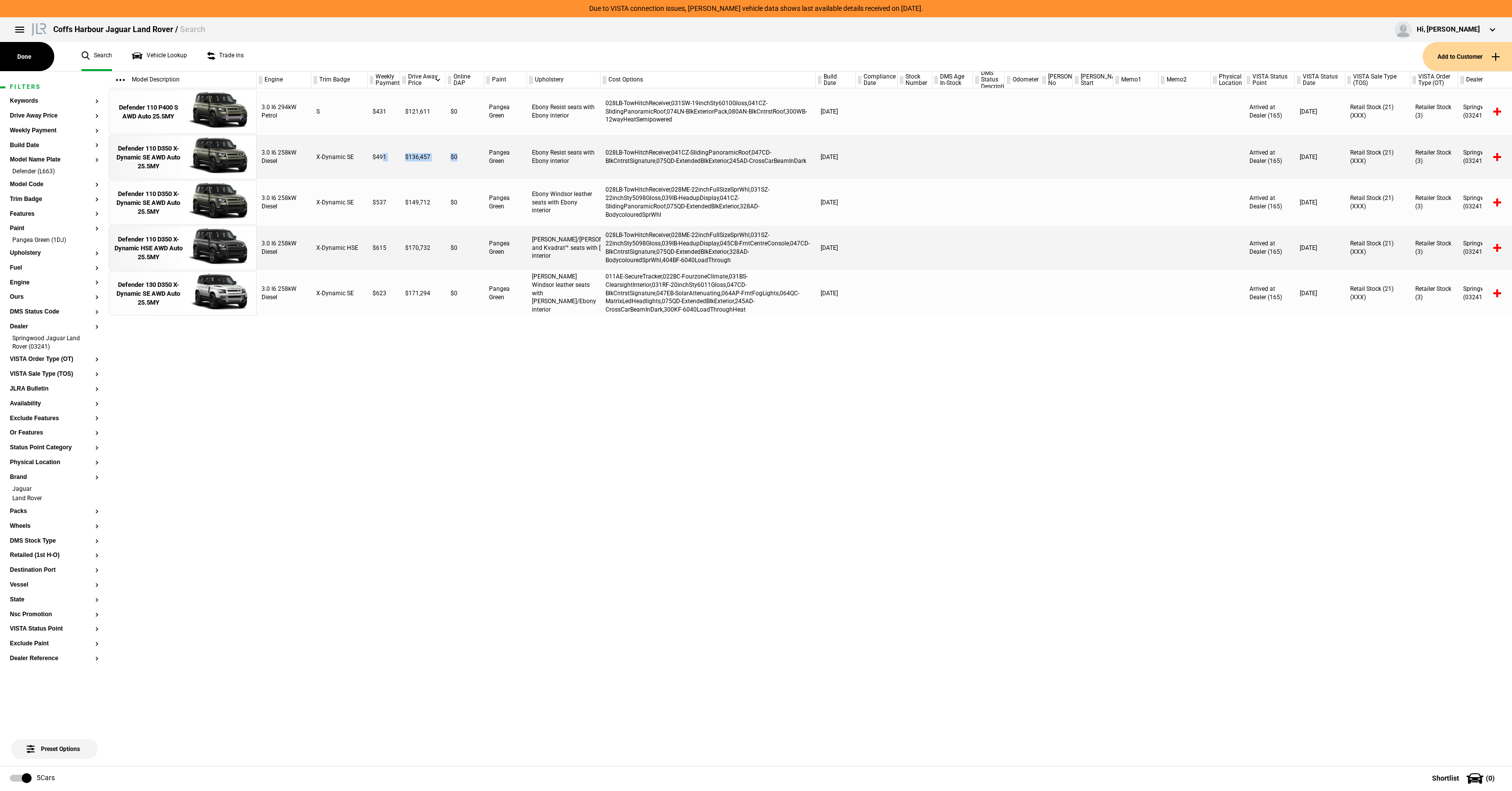
click at [461, 162] on div "$0" at bounding box center [465, 157] width 39 height 44
drag, startPoint x: 910, startPoint y: 139, endPoint x: 408, endPoint y: 161, distance: 502.5
click at [408, 161] on div "3.0 I6 258kW Diesel X-Dynamic SE $491 $136,457 $0 Pangea Green Ebony Resist sea…" at bounding box center [882, 157] width 1255 height 44
drag, startPoint x: 408, startPoint y: 161, endPoint x: 401, endPoint y: 161, distance: 7.0
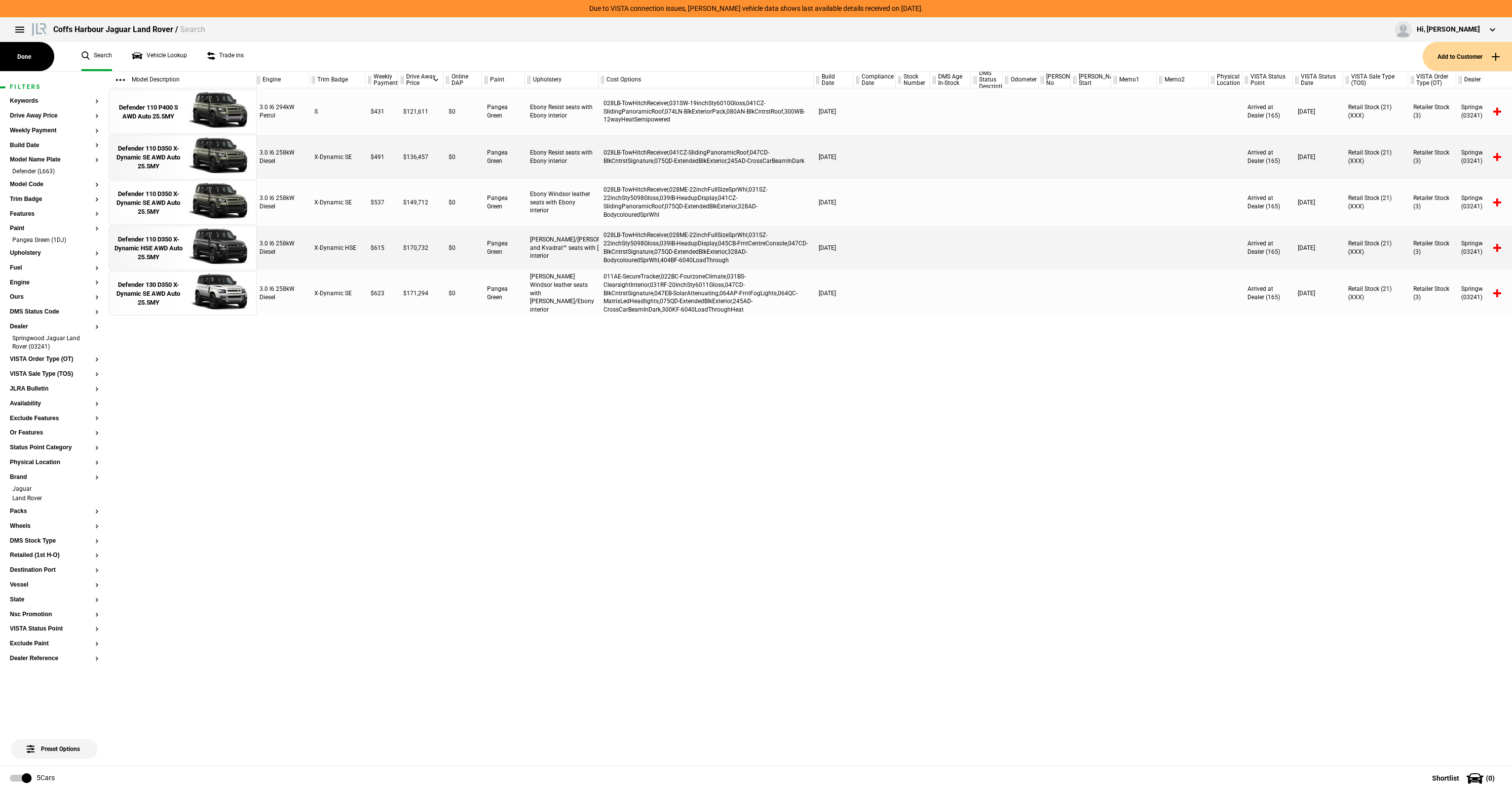
click at [401, 161] on div "$136,457" at bounding box center [420, 157] width 45 height 44
drag, startPoint x: 364, startPoint y: 159, endPoint x: 753, endPoint y: 165, distance: 389.0
click at [753, 165] on div "3.0 I6 258kW Diesel X-Dynamic SE $491 $136,457 $0 Pangea Green Ebony Resist sea…" at bounding box center [882, 157] width 1255 height 44
drag, startPoint x: 753, startPoint y: 165, endPoint x: 817, endPoint y: 162, distance: 64.1
click at [753, 165] on div "028LB-TowHitchReceiver,041CZ-SlidingPanoramicRoof,047CD-BlkCntrstSignature,075Q…" at bounding box center [706, 157] width 215 height 44
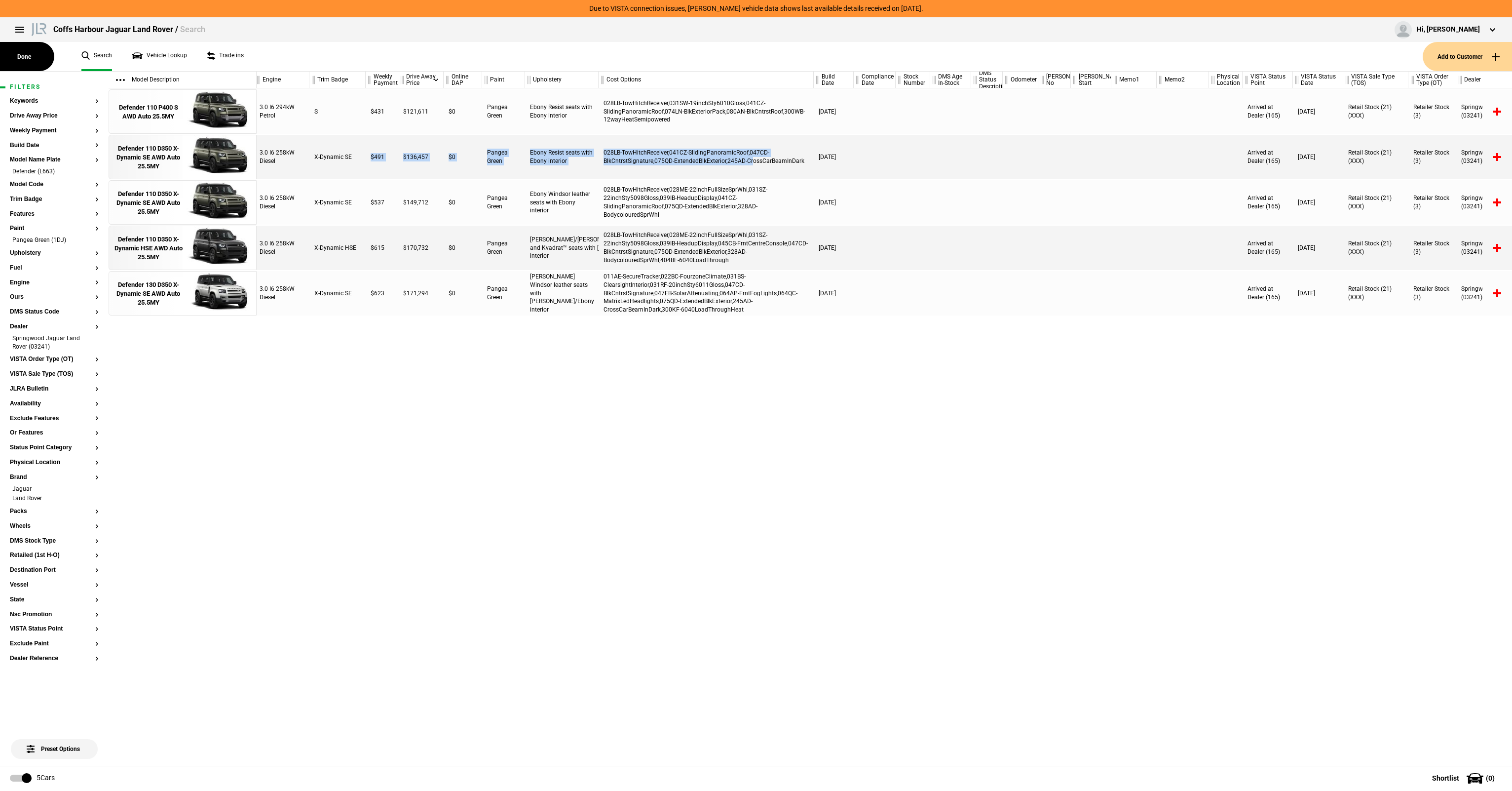
drag, startPoint x: 847, startPoint y: 162, endPoint x: 447, endPoint y: 156, distance: 400.0
click at [447, 156] on div "3.0 I6 258kW Diesel X-Dynamic SE $491 $136,457 $0 Pangea Green Ebony Resist sea…" at bounding box center [882, 157] width 1255 height 44
click at [447, 156] on div "$0" at bounding box center [462, 157] width 39 height 44
click at [517, 169] on div "Pangea Green" at bounding box center [503, 157] width 43 height 44
drag, startPoint x: 395, startPoint y: 164, endPoint x: 593, endPoint y: 150, distance: 198.5
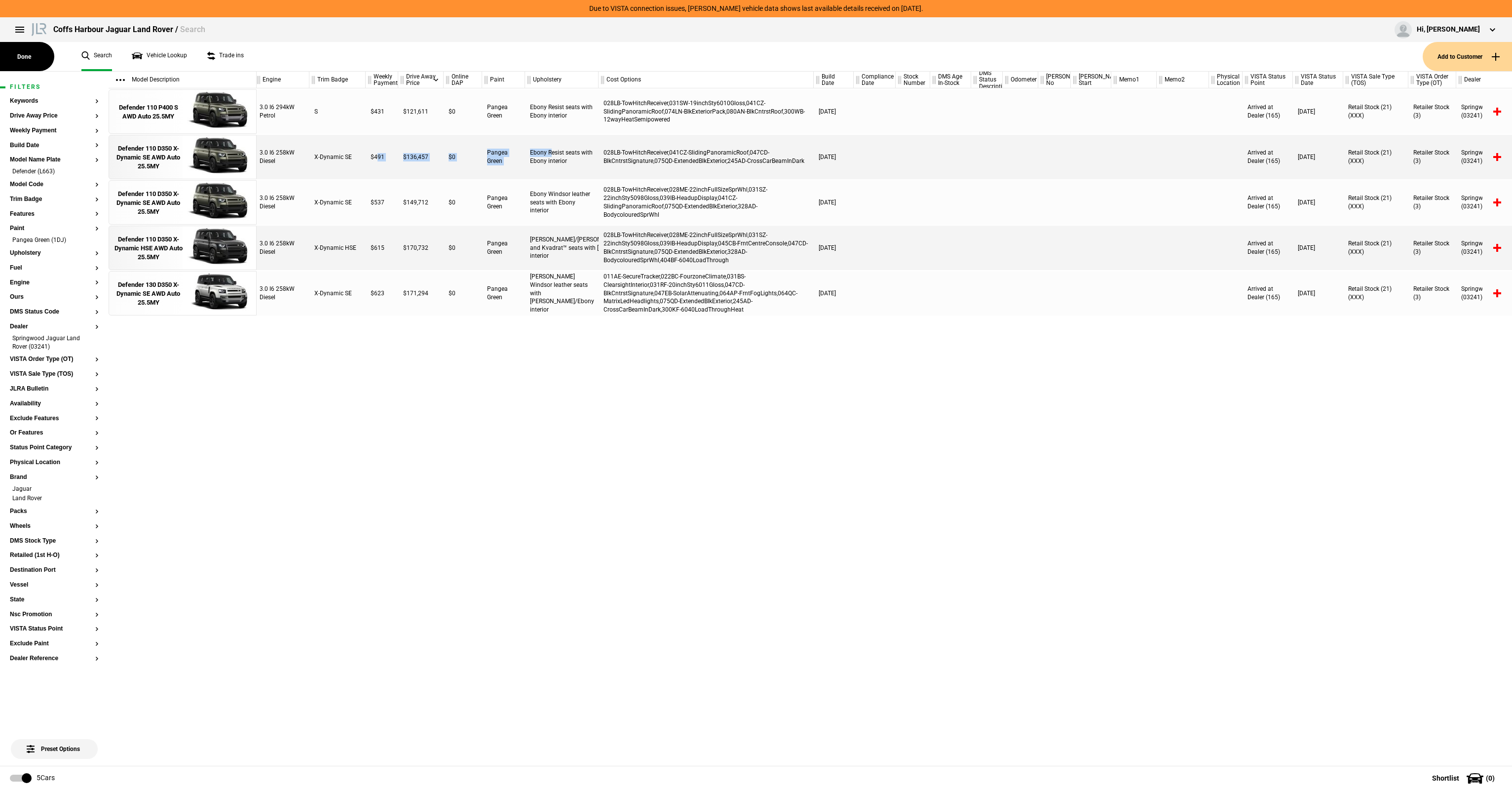
click at [593, 150] on div "3.0 I6 258kW Diesel X-Dynamic SE $491 $136,457 $0 Pangea Green Ebony Resist sea…" at bounding box center [882, 157] width 1255 height 44
drag, startPoint x: 593, startPoint y: 150, endPoint x: 610, endPoint y: 150, distance: 17.0
click at [594, 150] on div "Ebony Resist seats with Ebony interior" at bounding box center [561, 157] width 73 height 44
drag, startPoint x: 748, startPoint y: 159, endPoint x: 528, endPoint y: 157, distance: 220.0
click at [528, 157] on div "3.0 I6 258kW Diesel X-Dynamic SE $491 $136,457 $0 Pangea Green Ebony Resist sea…" at bounding box center [882, 157] width 1255 height 44
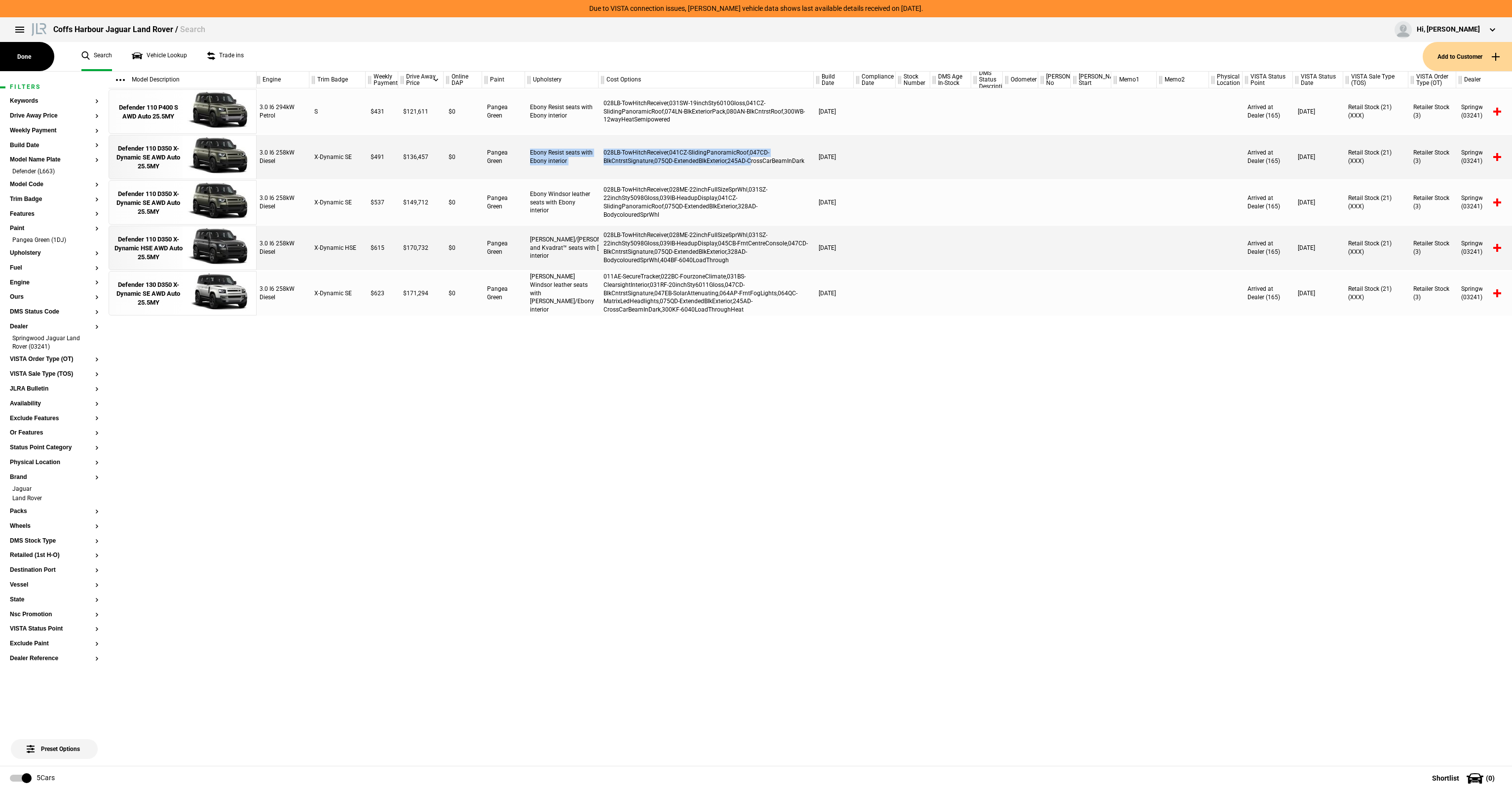
click at [528, 157] on div "Ebony Resist seats with Ebony interior" at bounding box center [561, 157] width 73 height 44
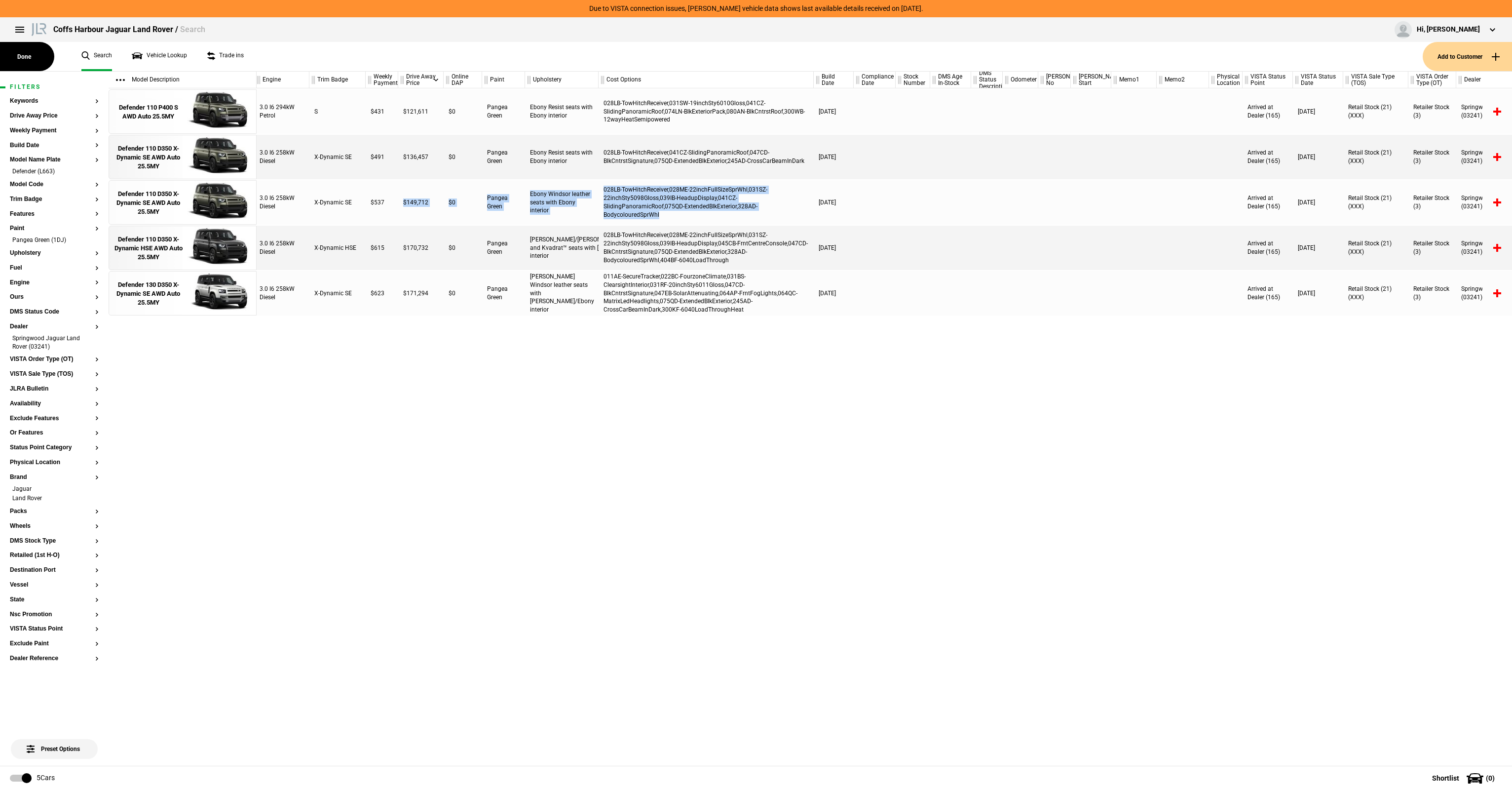
drag, startPoint x: 403, startPoint y: 198, endPoint x: 794, endPoint y: 220, distance: 391.6
click at [794, 220] on div "3.0 I6 258kW Diesel X-Dynamic SE $537 $149,712 $0 Pangea Green Ebony Windsor le…" at bounding box center [882, 202] width 1255 height 44
click at [794, 220] on div "028LB-TowHitchReceiver,028ME-22inchFullSizeSprWhl,031SZ-22inchSty5098Gloss,039I…" at bounding box center [706, 202] width 215 height 44
drag, startPoint x: 522, startPoint y: 205, endPoint x: 494, endPoint y: 203, distance: 28.1
click at [494, 203] on div "3.0 I6 258kW Diesel X-Dynamic SE $537 $149,712 $0 Pangea Green Ebony Windsor le…" at bounding box center [882, 202] width 1255 height 44
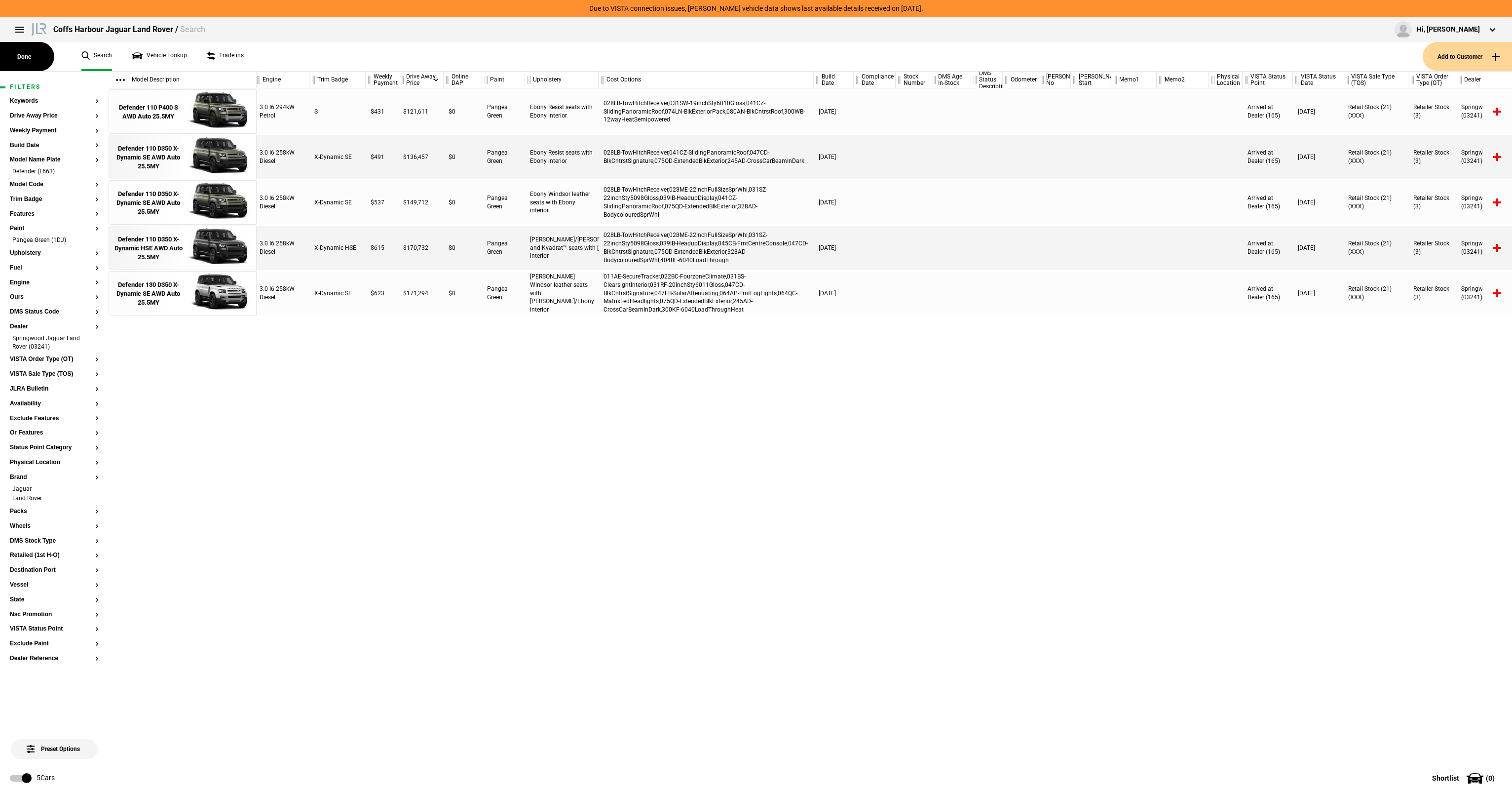
click at [495, 202] on div "Pangea Green" at bounding box center [503, 202] width 43 height 44
drag, startPoint x: 567, startPoint y: 199, endPoint x: 762, endPoint y: 206, distance: 195.1
click at [762, 206] on div "3.0 I6 258kW Diesel X-Dynamic SE $537 $149,712 $0 Pangea Green Ebony Windsor le…" at bounding box center [882, 202] width 1255 height 44
click at [764, 206] on div "028LB-TowHitchReceiver,028ME-22inchFullSizeSprWhl,031SZ-22inchSty5098Gloss,039I…" at bounding box center [706, 202] width 215 height 44
drag, startPoint x: 781, startPoint y: 213, endPoint x: 569, endPoint y: 189, distance: 213.4
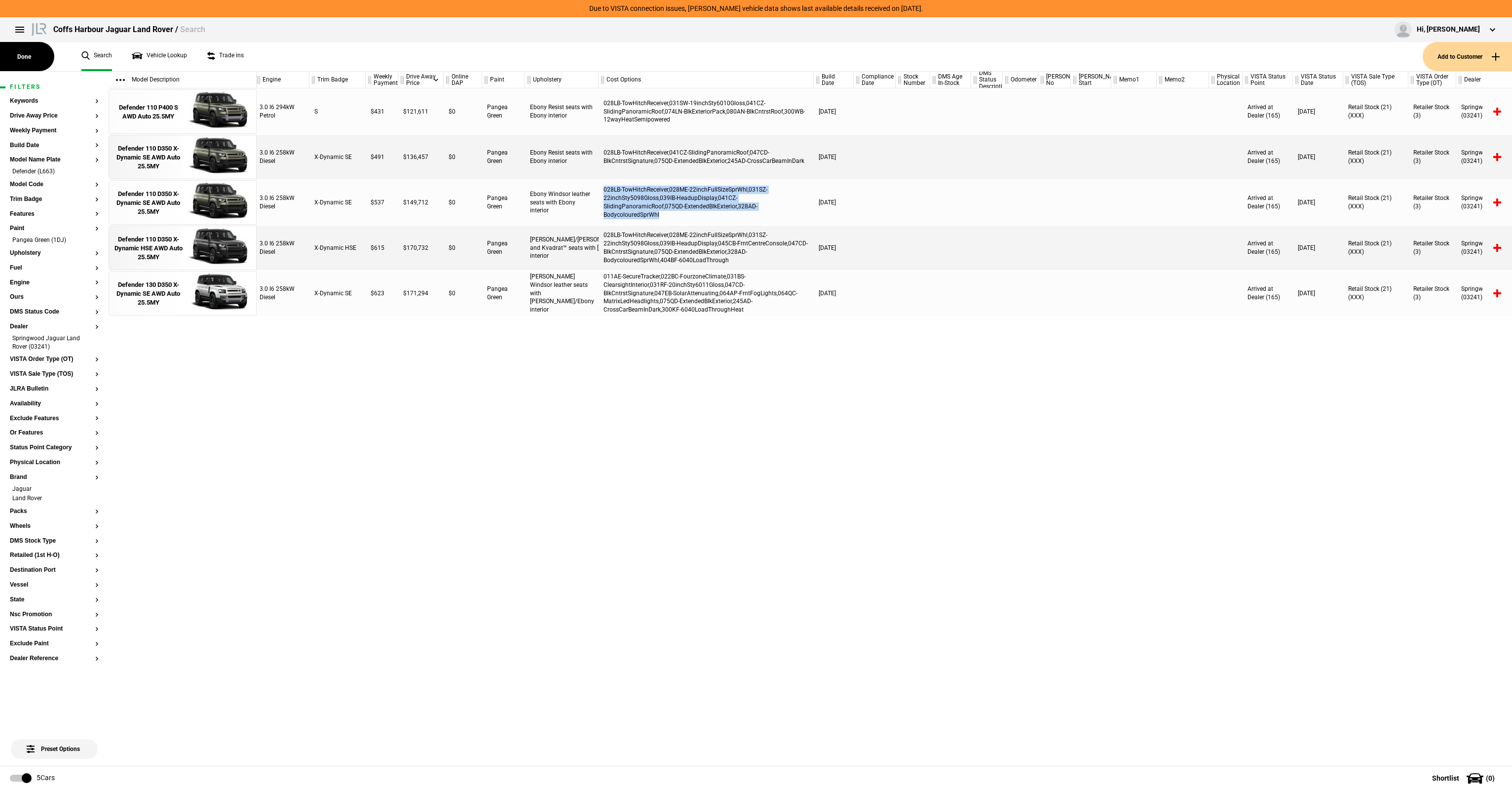
click at [569, 189] on div "3.0 I6 258kW Diesel X-Dynamic SE $537 $149,712 $0 Pangea Green Ebony Windsor le…" at bounding box center [882, 202] width 1255 height 44
click at [571, 189] on div "Ebony Windsor leather seats with Ebony interior" at bounding box center [561, 202] width 73 height 44
click at [771, 210] on div "028LB-TowHitchReceiver,028ME-22inchFullSizeSprWhl,031SZ-22inchSty5098Gloss,039I…" at bounding box center [706, 202] width 215 height 44
drag, startPoint x: 682, startPoint y: 205, endPoint x: 592, endPoint y: 184, distance: 92.4
click at [592, 184] on div "3.0 I6 258kW Diesel X-Dynamic SE $537 $149,712 $0 Pangea Green Ebony Windsor le…" at bounding box center [882, 202] width 1255 height 44
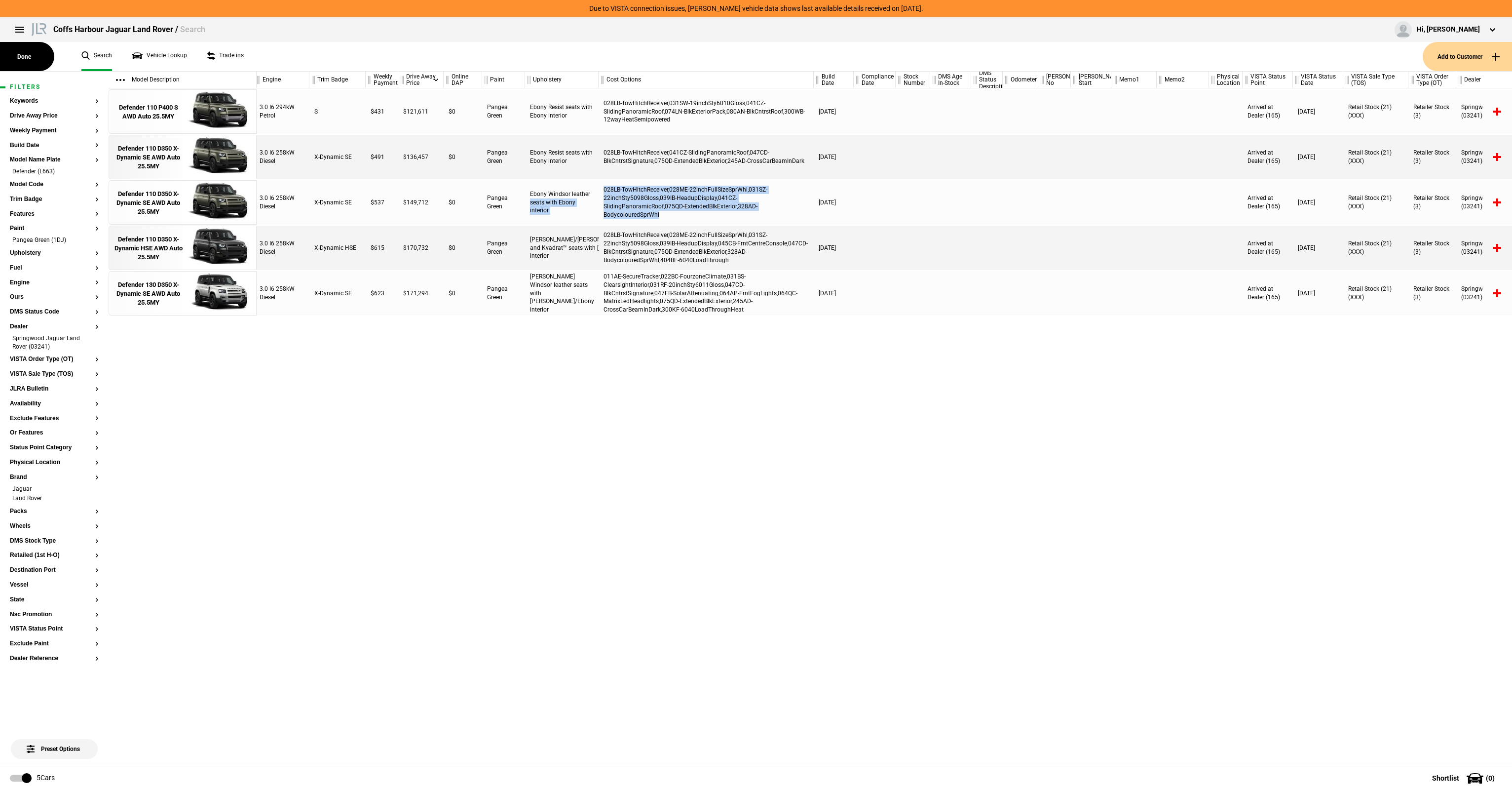
click at [594, 184] on div "Ebony Windsor leather seats with Ebony interior" at bounding box center [561, 202] width 73 height 44
click at [621, 190] on div "028LB-TowHitchReceiver,028ME-22inchFullSizeSprWhl,031SZ-22inchSty5098Gloss,039I…" at bounding box center [706, 202] width 215 height 44
drag, startPoint x: 617, startPoint y: 156, endPoint x: 679, endPoint y: 152, distance: 62.1
click at [679, 152] on div "028LB-TowHitchReceiver,041CZ-SlidingPanoramicRoof,047CD-BlkCntrstSignature,075Q…" at bounding box center [706, 157] width 215 height 44
drag, startPoint x: 679, startPoint y: 152, endPoint x: 645, endPoint y: 155, distance: 34.1
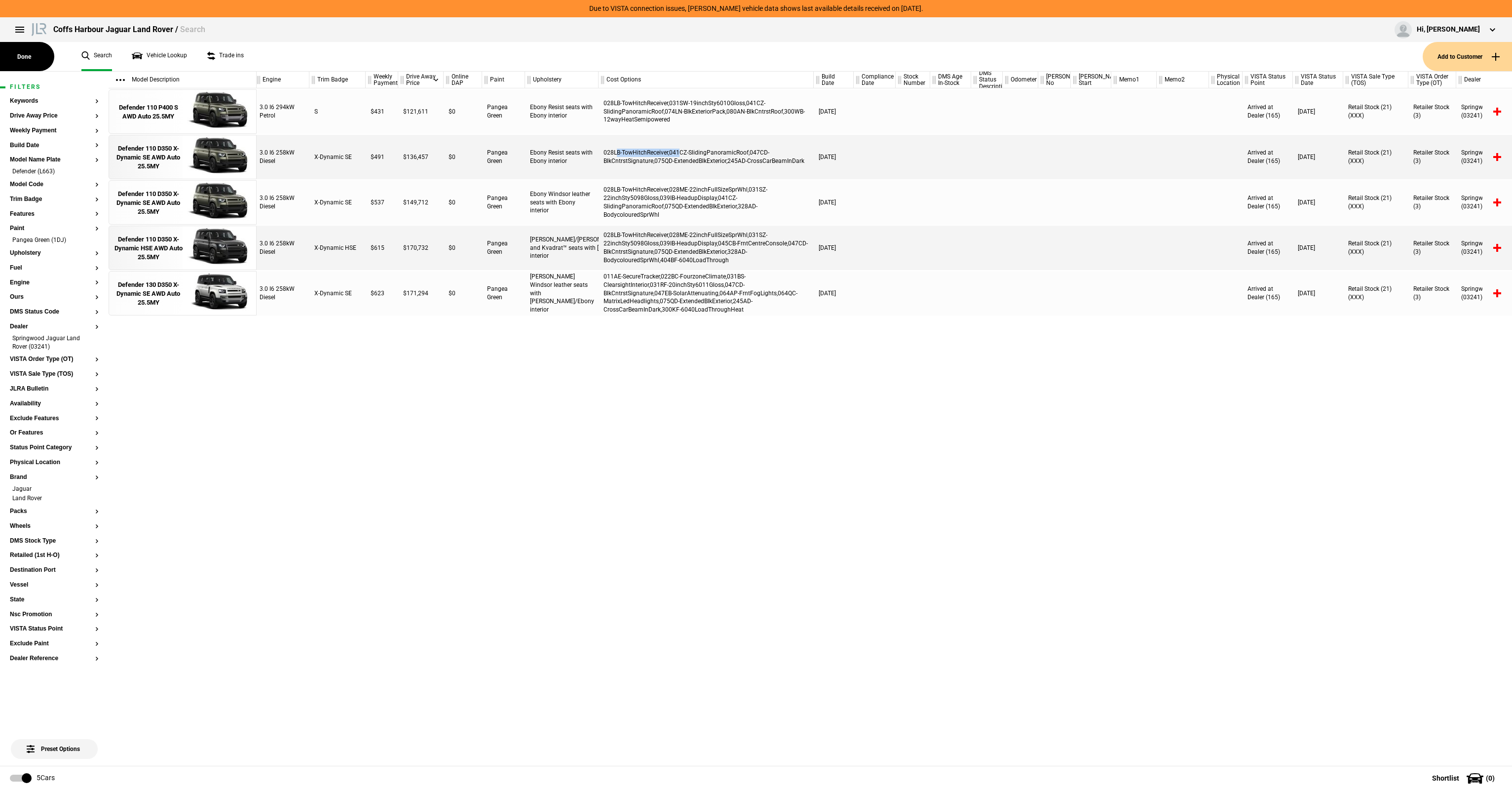
click at [680, 152] on div "028LB-TowHitchReceiver,041CZ-SlidingPanoramicRoof,047CD-BlkCntrstSignature,075Q…" at bounding box center [706, 157] width 215 height 44
click at [171, 152] on div "Defender 110 D350 X-Dynamic SE AWD Auto 25.5MY" at bounding box center [148, 158] width 69 height 28
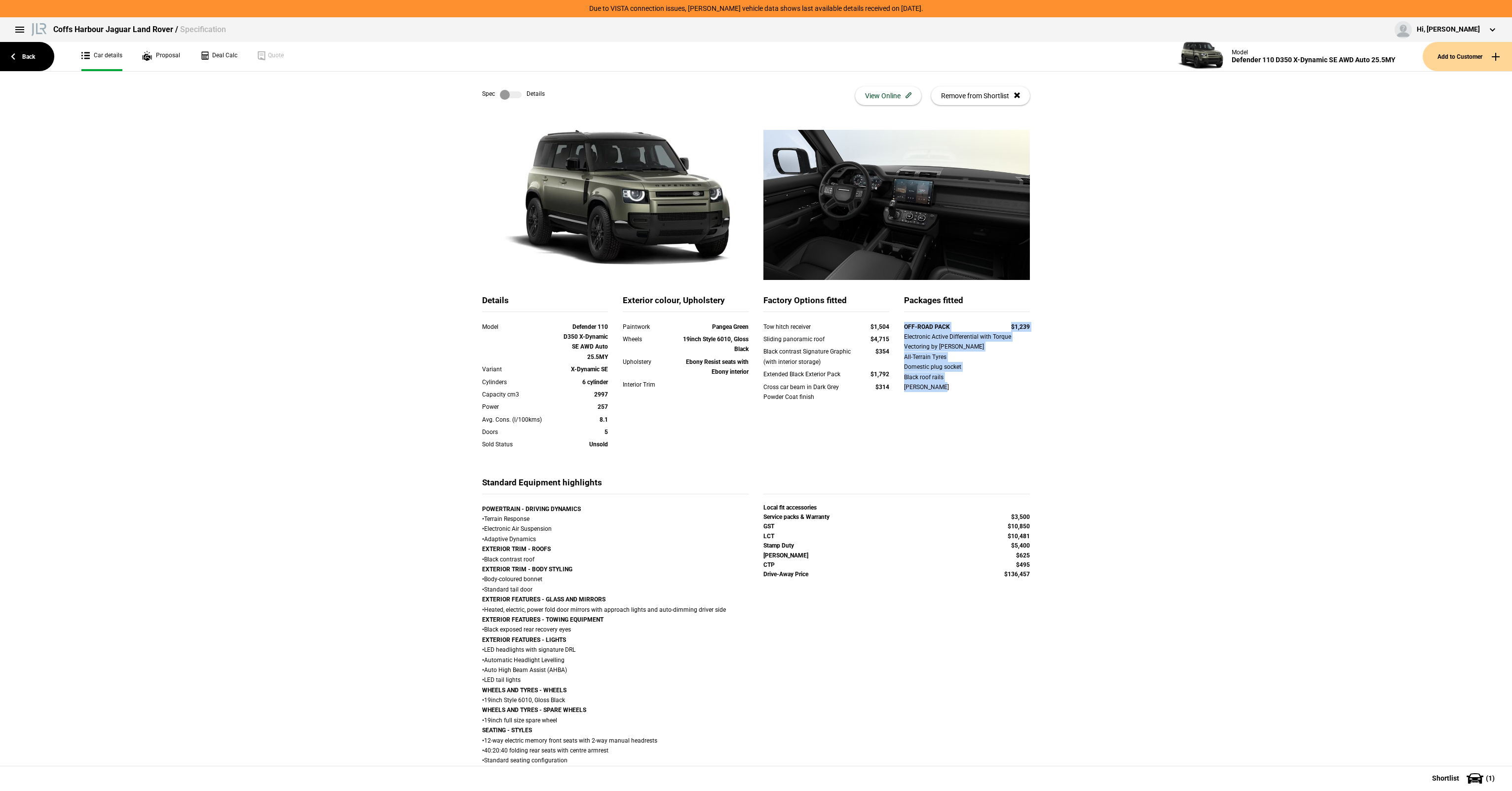
drag, startPoint x: 898, startPoint y: 329, endPoint x: 952, endPoint y: 394, distance: 84.5
click at [952, 394] on div "OFF-ROAD PACK $1,239 Electronic Active Differential with Torque Vectoring by Br…" at bounding box center [966, 359] width 140 height 73
click at [896, 340] on div "OFF-ROAD PACK $1,239 Electronic Active Differential with Torque Vectoring by Br…" at bounding box center [966, 359] width 140 height 73
drag, startPoint x: 767, startPoint y: 345, endPoint x: 846, endPoint y: 398, distance: 95.1
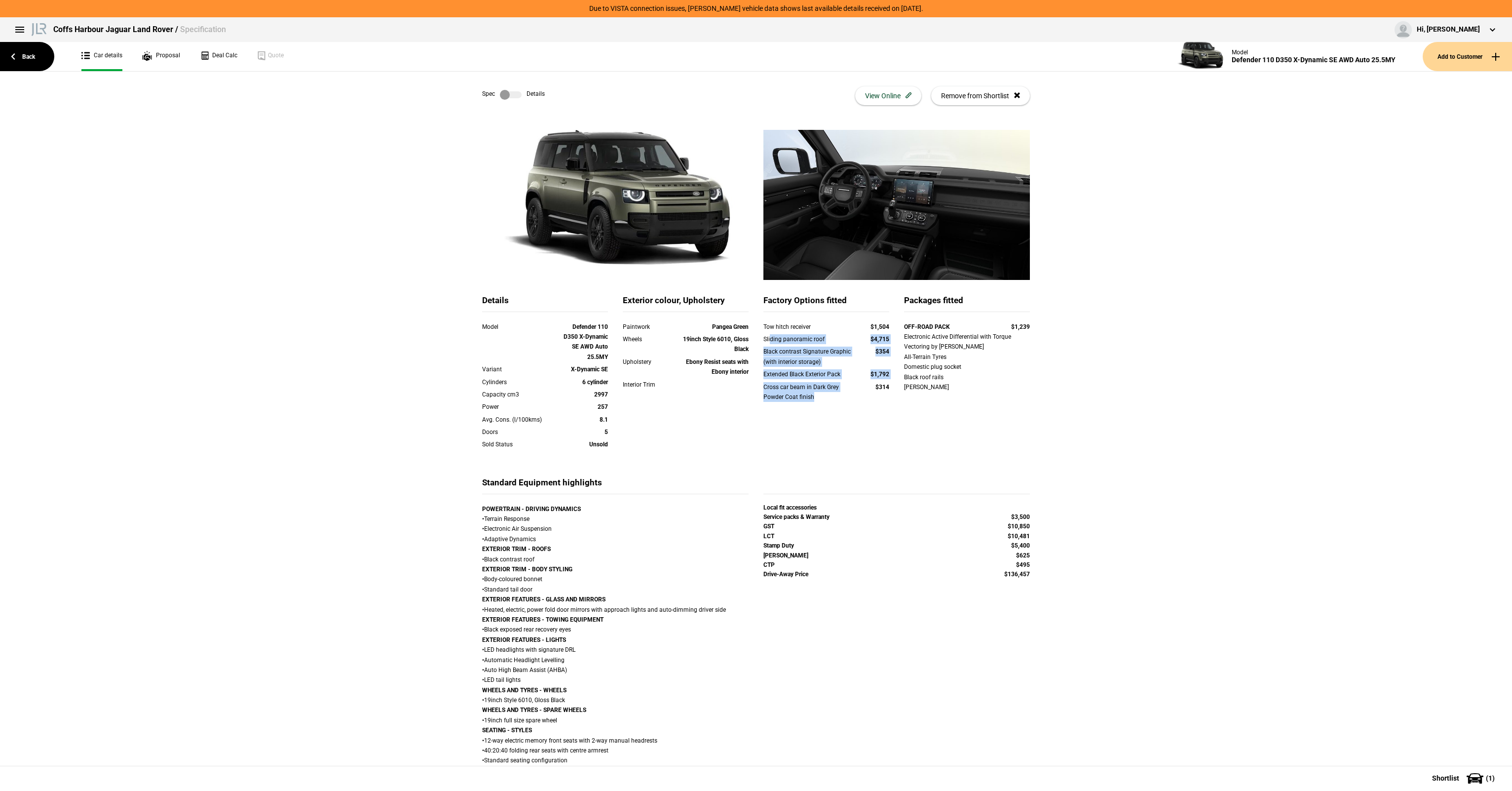
click at [846, 398] on div "Tow hitch receiver $1,504 Sliding panoramic roof $4,715 Black contrast Signatur…" at bounding box center [826, 368] width 126 height 93
click at [846, 398] on div "Cross car beam in Dark Grey Powder Coat finish" at bounding box center [807, 392] width 88 height 20
click at [817, 342] on div "Sliding panoramic roof" at bounding box center [807, 339] width 88 height 10
drag
click at [826, 339] on div "Sliding panoramic roof" at bounding box center [807, 339] width 88 height 10
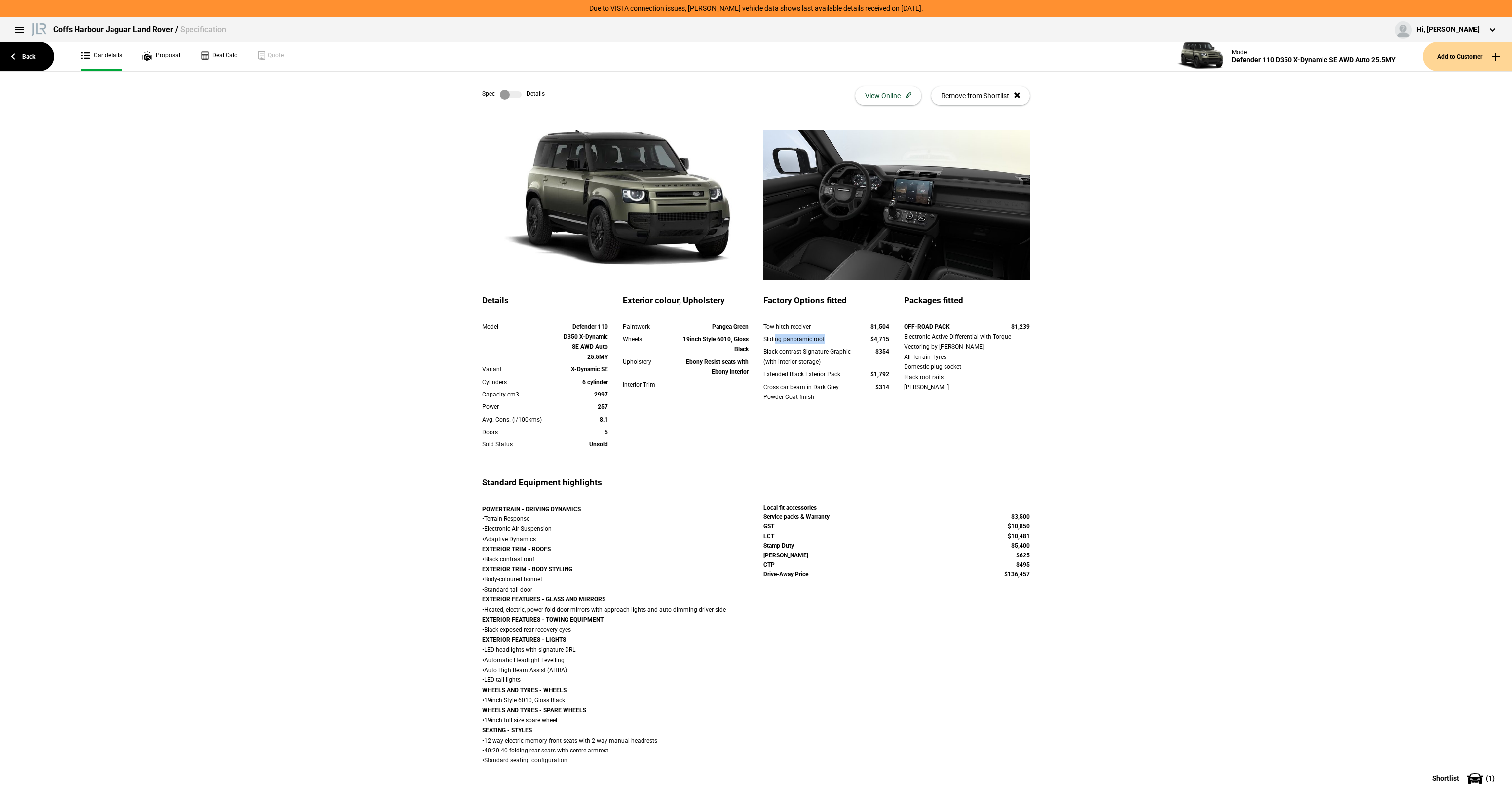
click at [840, 340] on div "Sliding panoramic roof" at bounding box center [807, 339] width 88 height 10
click at [827, 351] on div "Black contrast Signature Graphic (with interior storage)" at bounding box center [807, 357] width 88 height 20
click at [842, 351] on div "Black contrast Signature Graphic (with interior storage)" at bounding box center [807, 357] width 88 height 20
click at [861, 376] on div "Tow hitch receiver $1,504 Sliding panoramic roof $4,715 Black contrast Signatur…" at bounding box center [826, 368] width 126 height 93
click at [878, 380] on div "Extended Black Exterior Pack $1,792" at bounding box center [826, 374] width 140 height 12
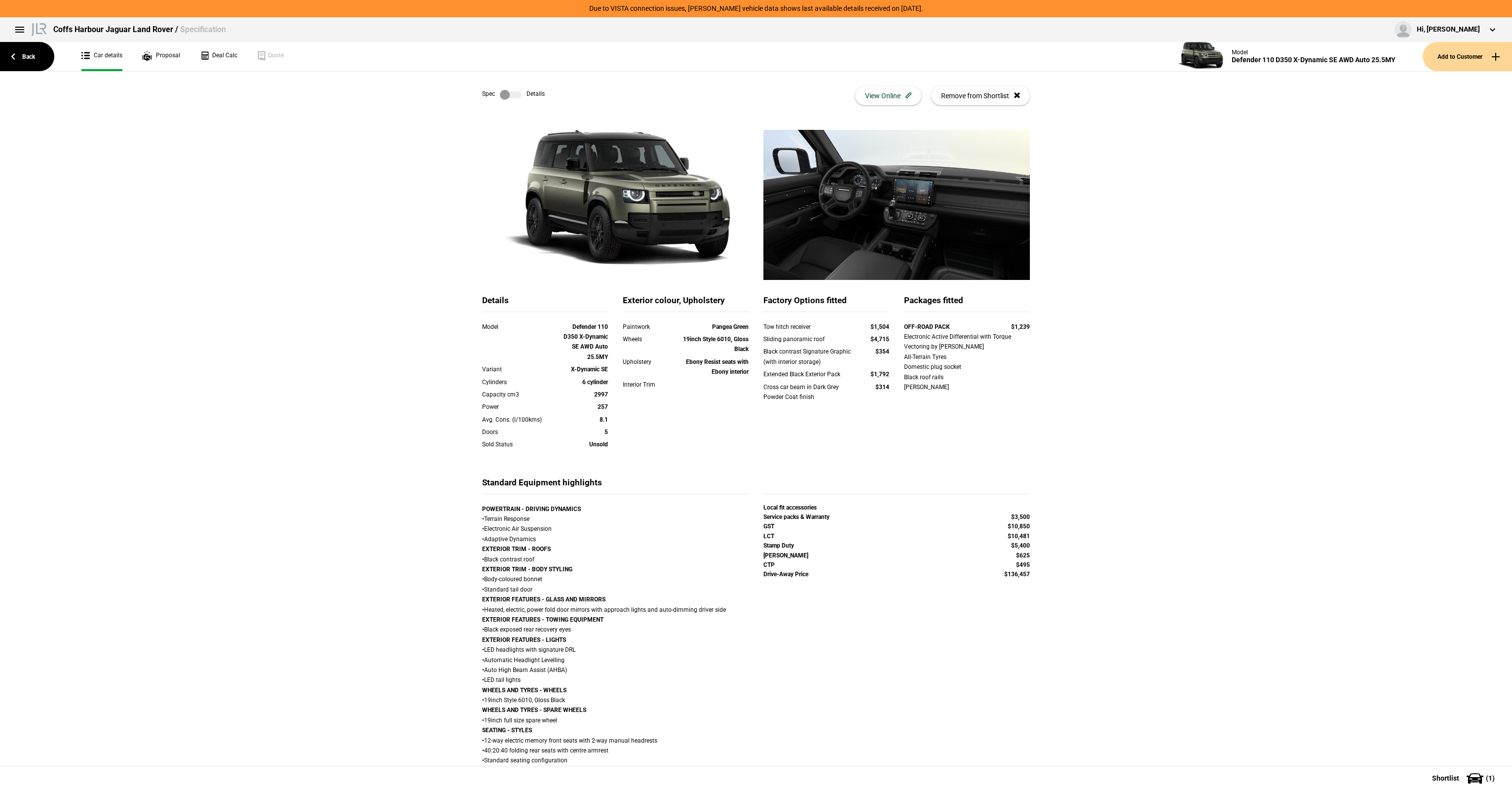
click at [859, 397] on div "Cross car beam in Dark Grey Powder Coat finish $314" at bounding box center [826, 392] width 126 height 20
click at [930, 410] on div "Packages fitted OFF-ROAD PACK $1,239 Electronic Active Differential with Torque…" at bounding box center [966, 357] width 140 height 125
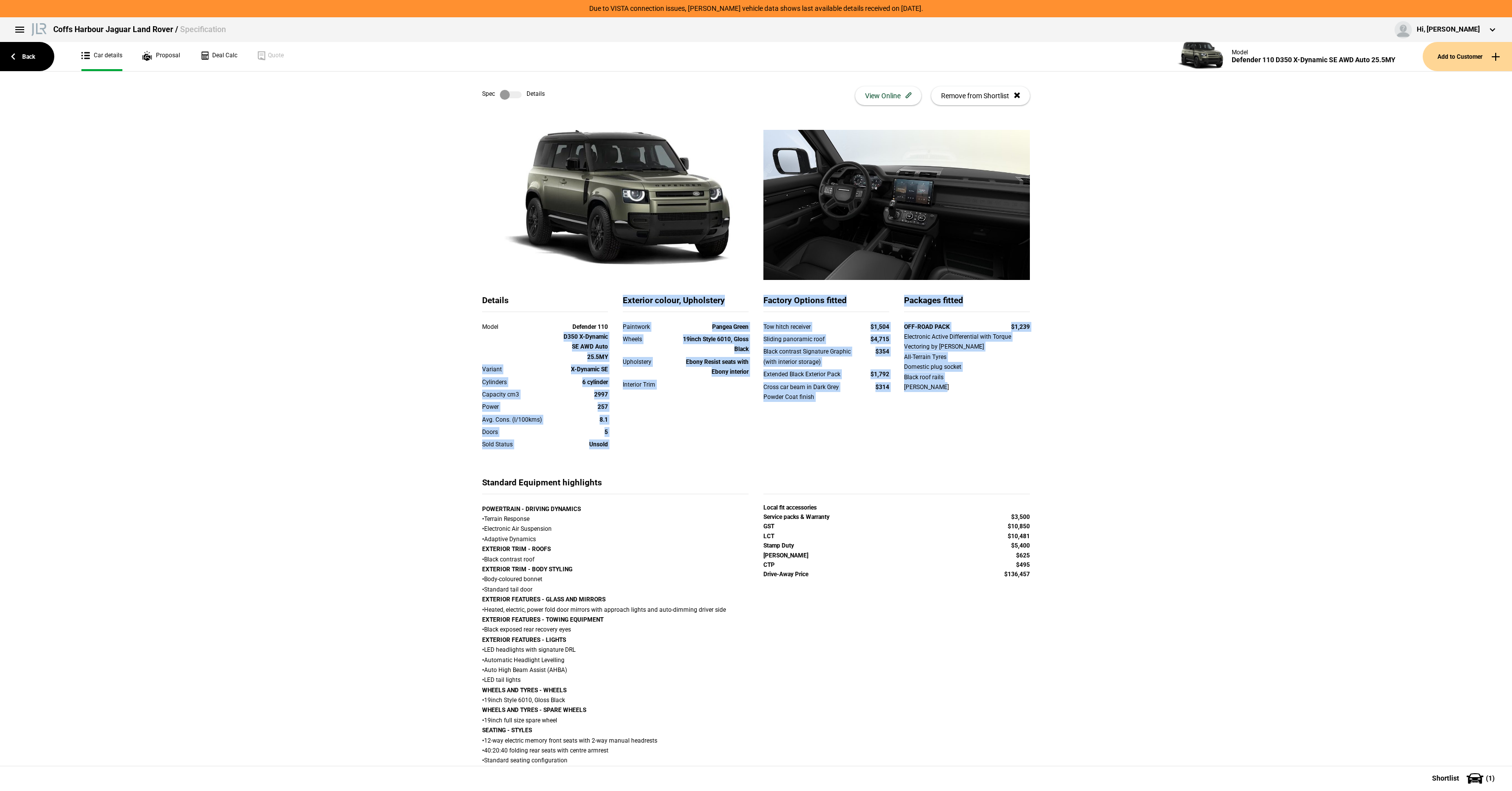
drag, startPoint x: 628, startPoint y: 328, endPoint x: 1026, endPoint y: 391, distance: 403.0
click at [1026, 391] on div "Details Model Defender 110 D350 X-Dynamic SE AWD Auto 25.5MY Variant X-Dynamic …" at bounding box center [755, 385] width 562 height 182
click at [1026, 391] on div "Electronic Active Differential with Torque Vectoring by Braking All-Terrain Tyr…" at bounding box center [966, 362] width 126 height 61
click at [695, 341] on strong "19inch Style 6010, Gloss Black" at bounding box center [716, 344] width 66 height 17
drag, startPoint x: 703, startPoint y: 335, endPoint x: 1026, endPoint y: 396, distance: 328.7
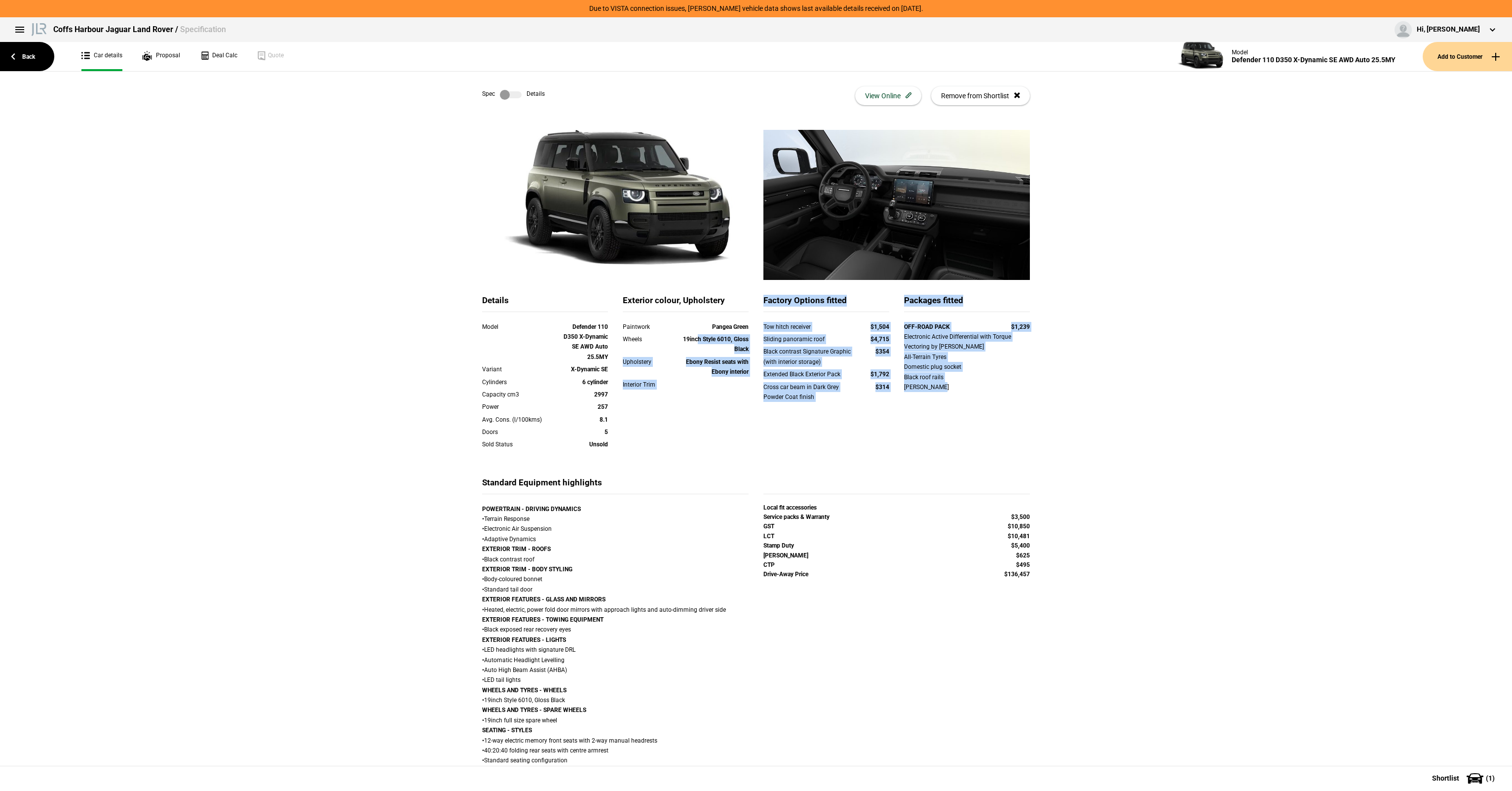
click at [1026, 396] on div "Details Model Defender 110 D350 X-Dynamic SE AWD Auto 25.5MY Variant X-Dynamic …" at bounding box center [755, 385] width 562 height 182
drag, startPoint x: 1026, startPoint y: 396, endPoint x: 1035, endPoint y: 397, distance: 9.1
click at [1026, 396] on div "OFF-ROAD PACK $1,239 Electronic Active Differential with Torque Vectoring by Br…" at bounding box center [966, 363] width 126 height 83
click at [722, 344] on div "19inch Style 6010, Gloss Black" at bounding box center [711, 344] width 75 height 20
drag, startPoint x: 670, startPoint y: 329, endPoint x: 1128, endPoint y: 404, distance: 464.1
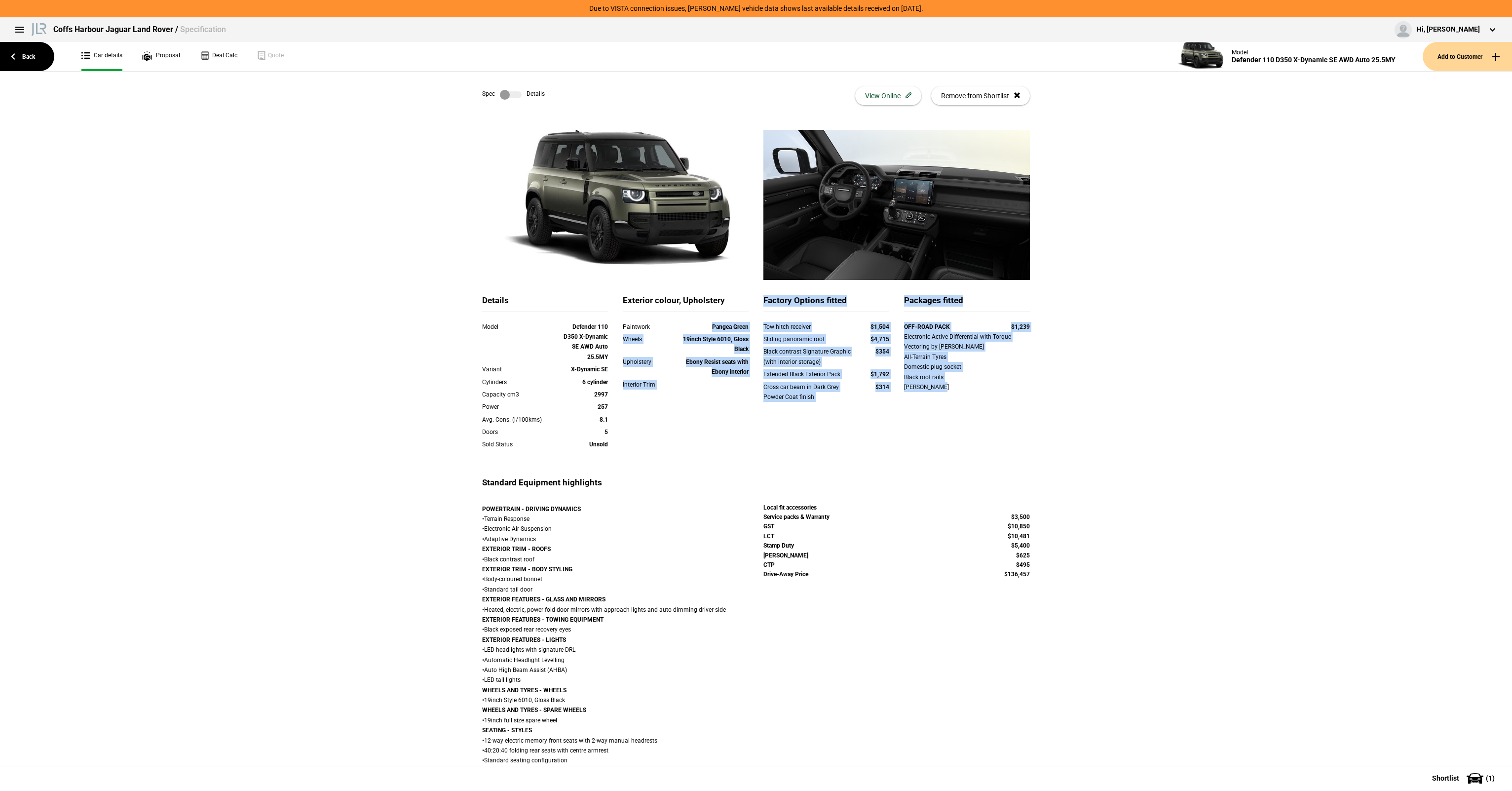
click at [1128, 404] on div "Details Model Defender 110 D350 X-Dynamic SE AWD Auto 25.5MY Variant X-Dynamic …" at bounding box center [756, 728] width 1512 height 1197
drag, startPoint x: 1128, startPoint y: 404, endPoint x: 1124, endPoint y: 403, distance: 4.1
click at [1124, 403] on div "Details Model Defender 110 D350 X-Dynamic SE AWD Auto 25.5MY Variant X-Dynamic …" at bounding box center [756, 728] width 1512 height 1197
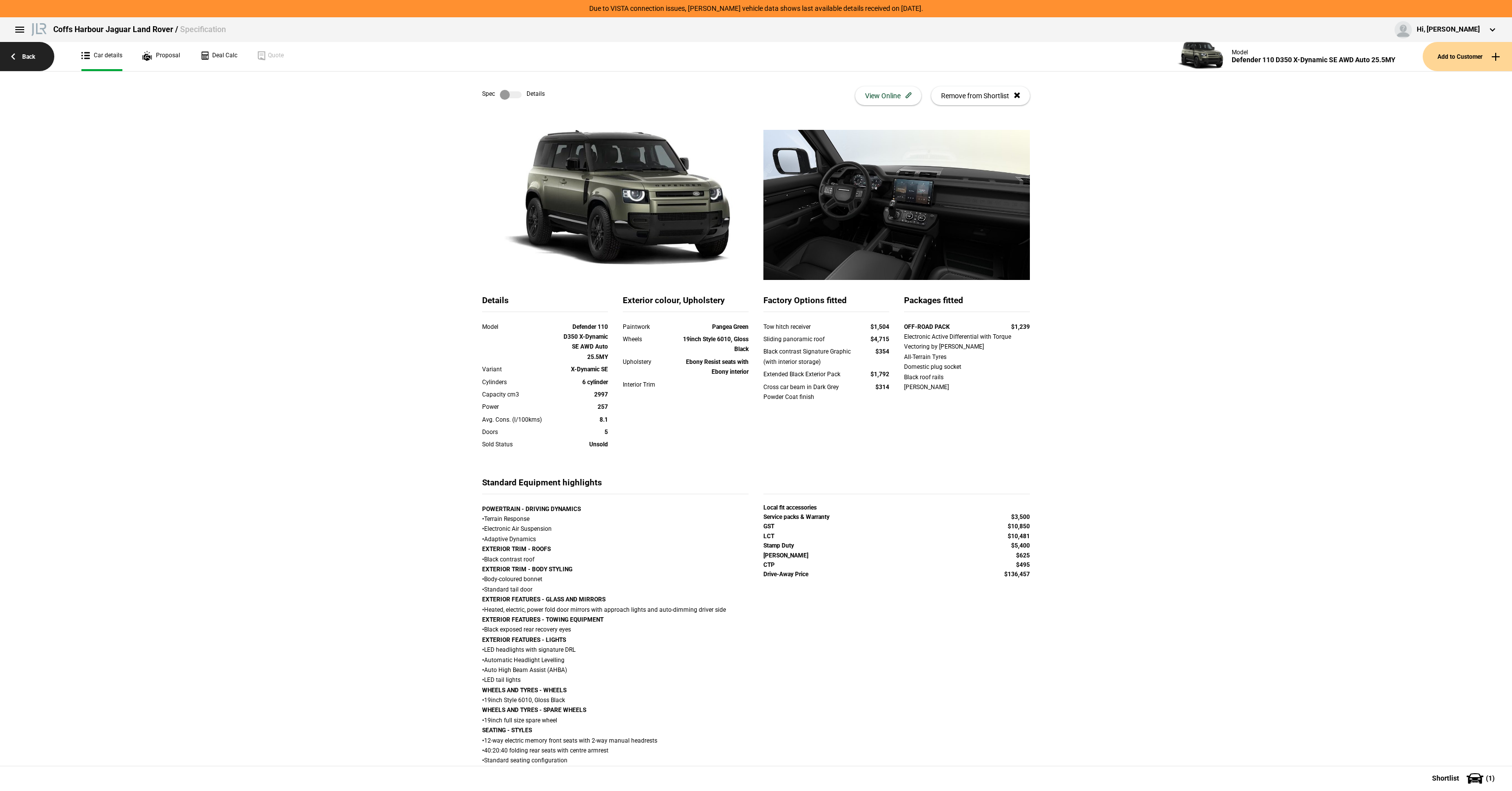
click at [26, 57] on link "Back" at bounding box center [27, 57] width 54 height 29
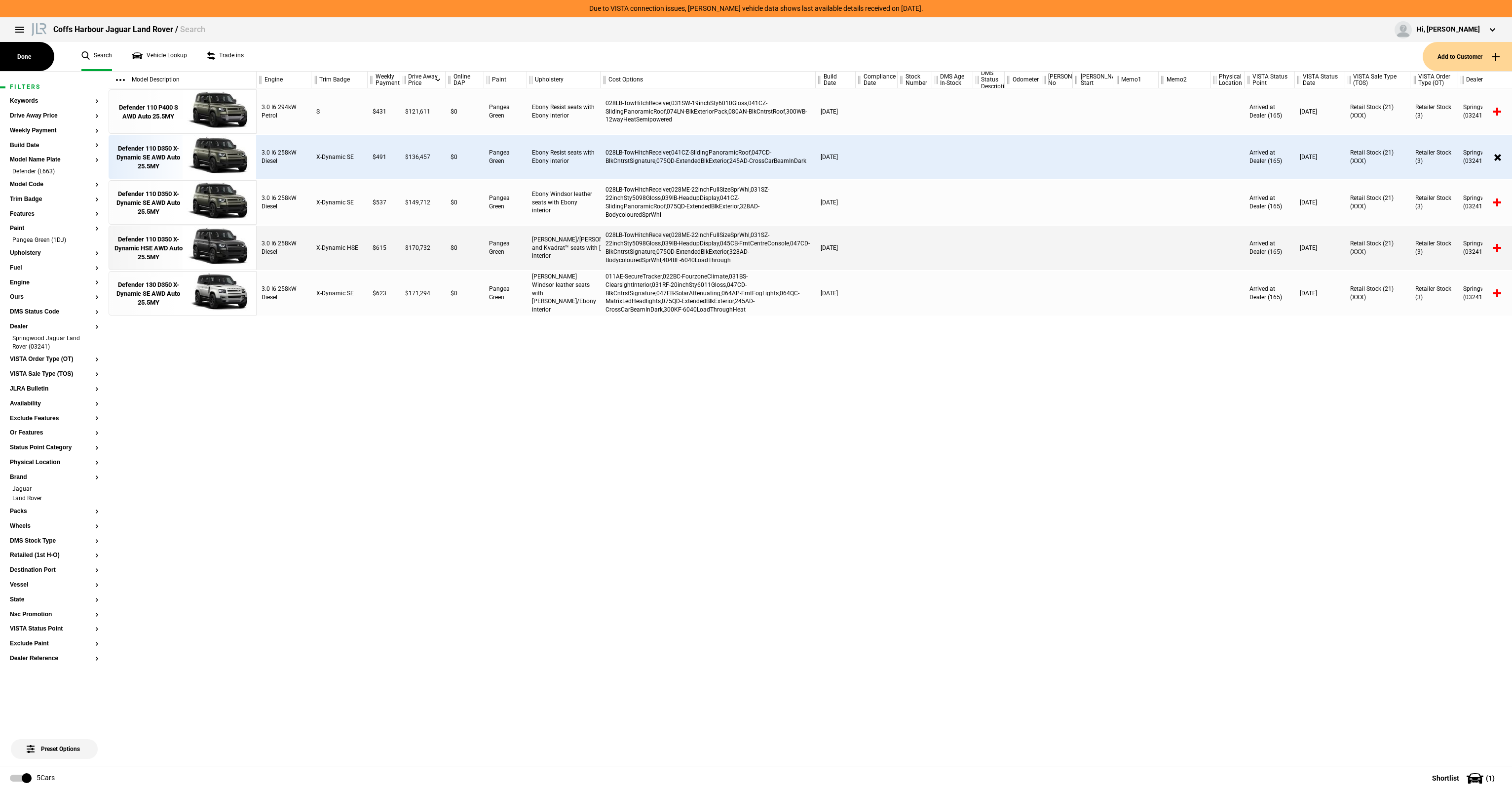
scroll to position [0, 2]
click at [297, 53] on ul "Search Vehicle Lookup Trade ins" at bounding box center [747, 57] width 1351 height 29
click at [301, 350] on div "3.0 I6 294kW Petrol S $431 $121,611 $0 Pangea Green Ebony Resist seats with Ebo…" at bounding box center [884, 427] width 1255 height 677
